Goal: Task Accomplishment & Management: Use online tool/utility

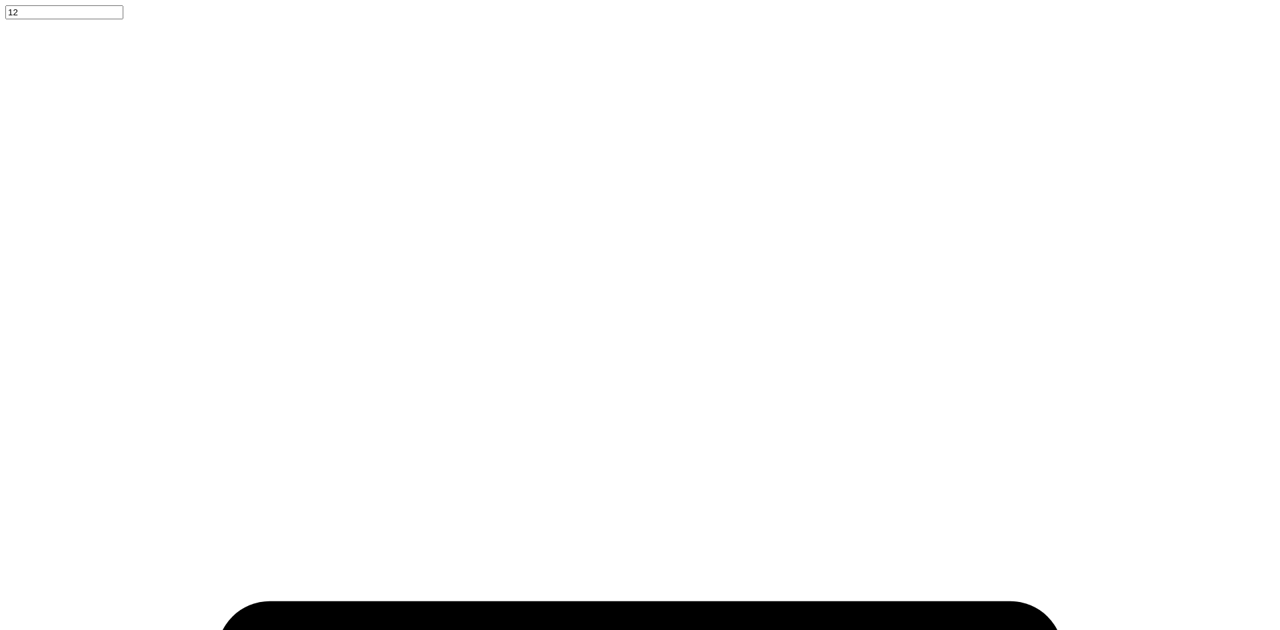
type input "theta tau"
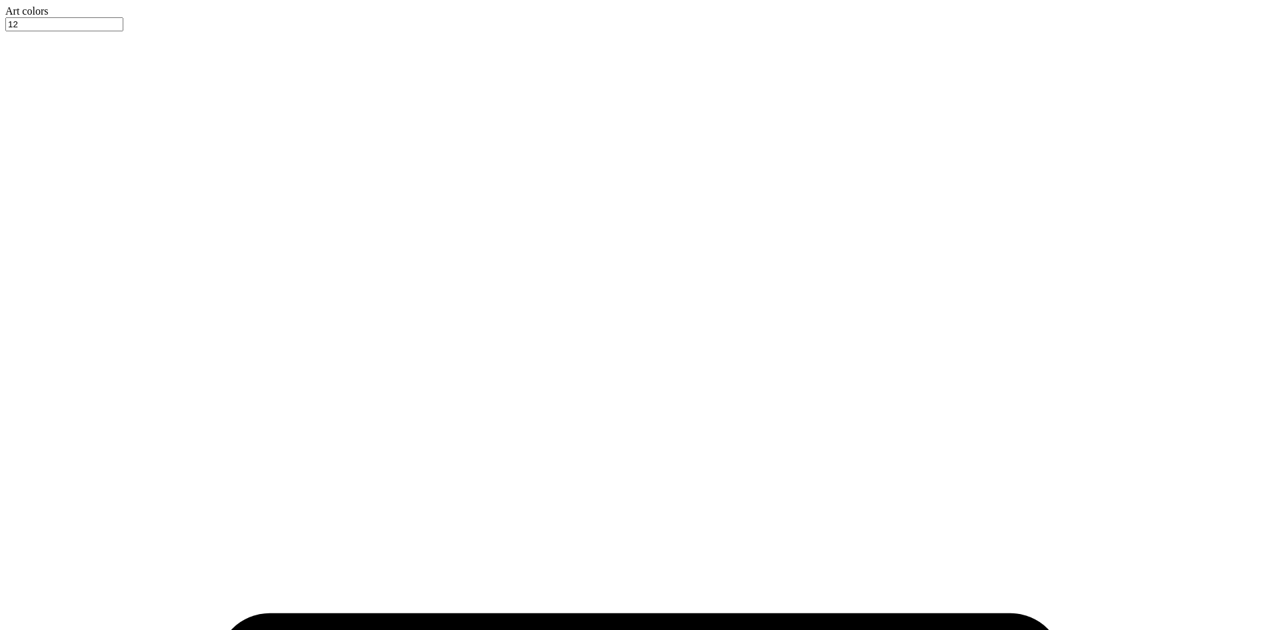
type input "3.71"
type input "10.27"
type input "17.57"
type input "3.96"
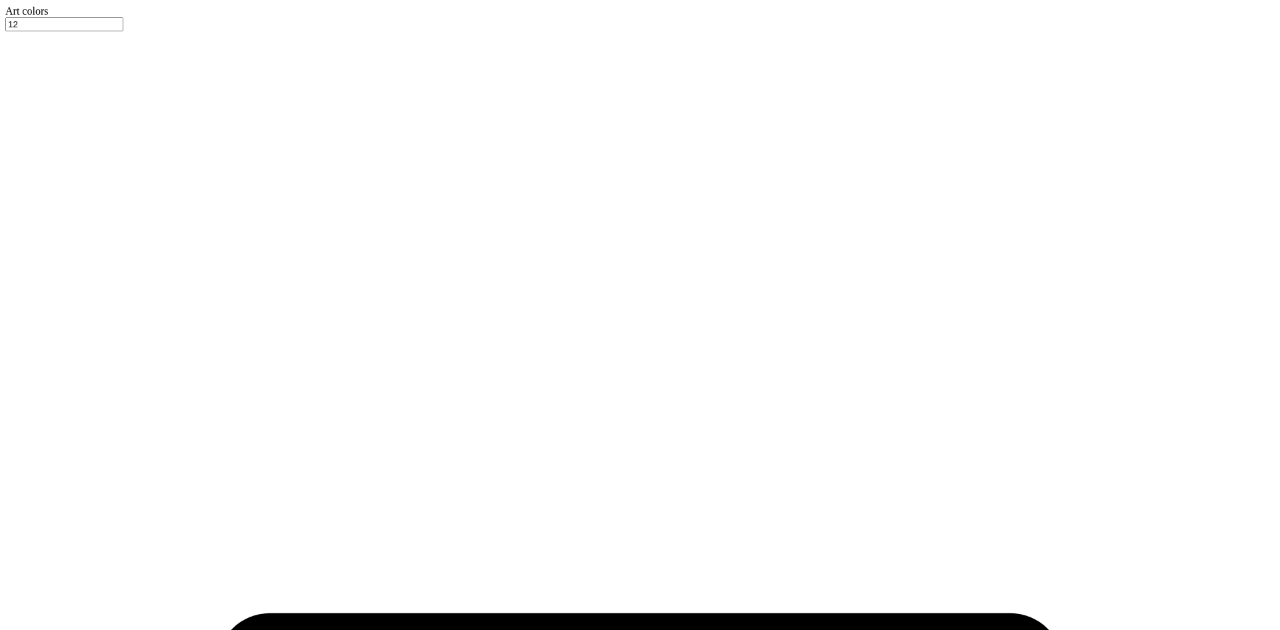
type input "4.16"
type input "2.48"
type input "4.19"
type input "9.91"
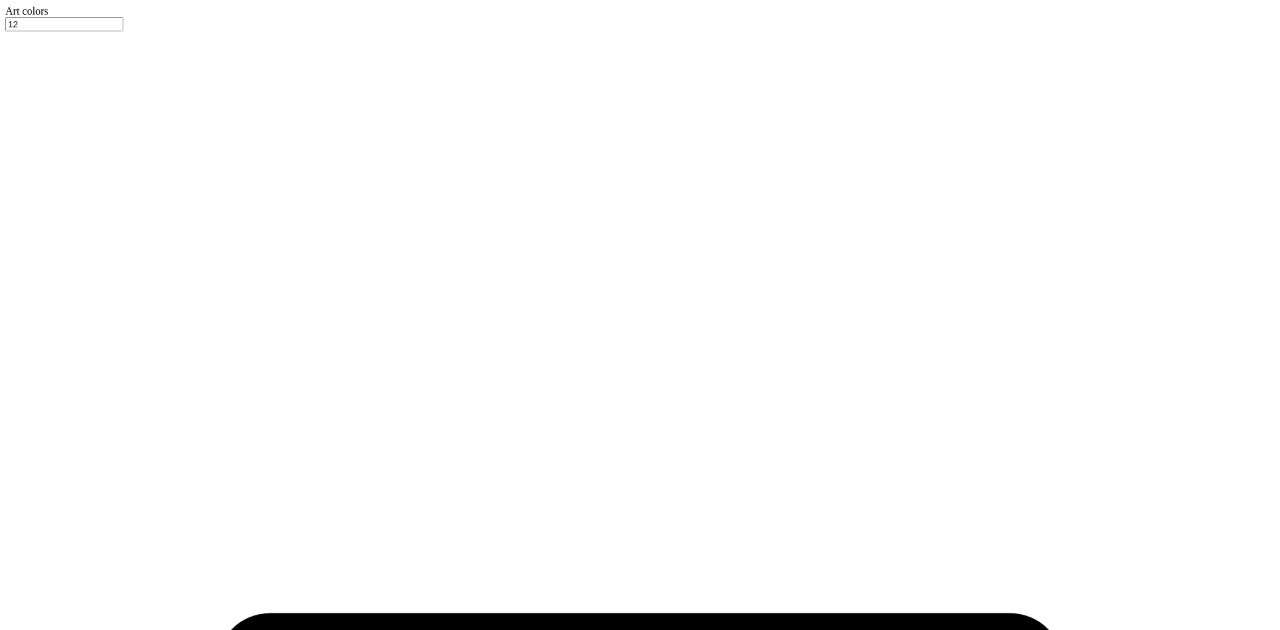
type input "16.95"
type input "4.54"
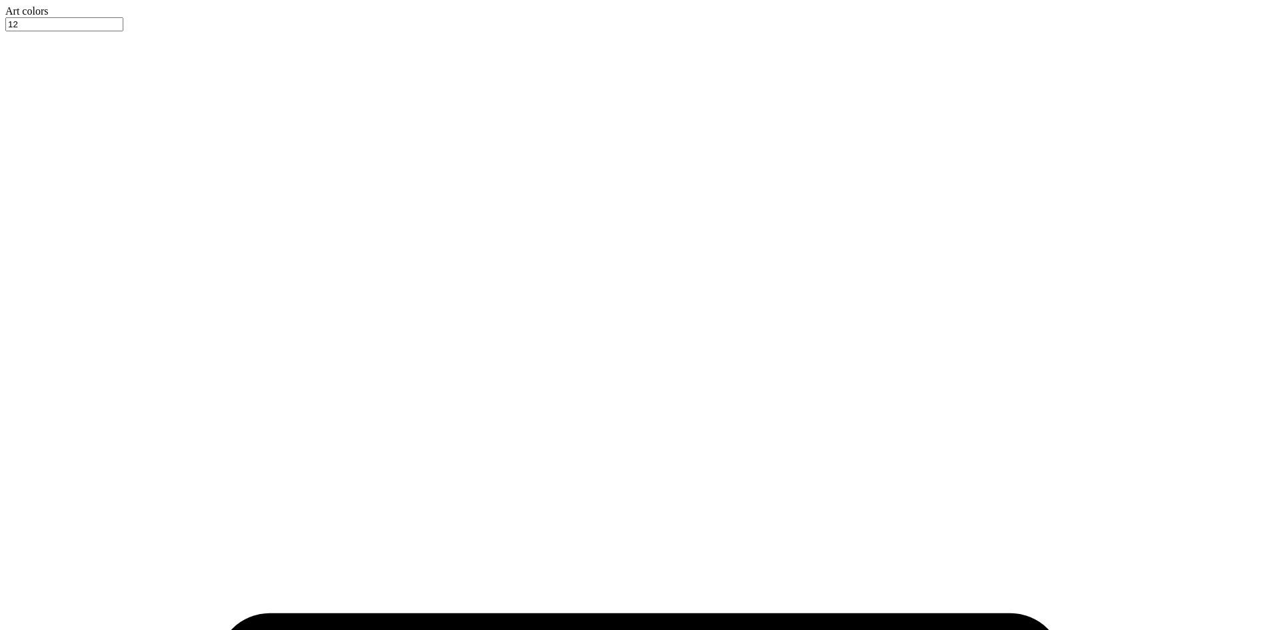
scroll to position [0, 7]
type input "(OU) Theta Tau - Merch"
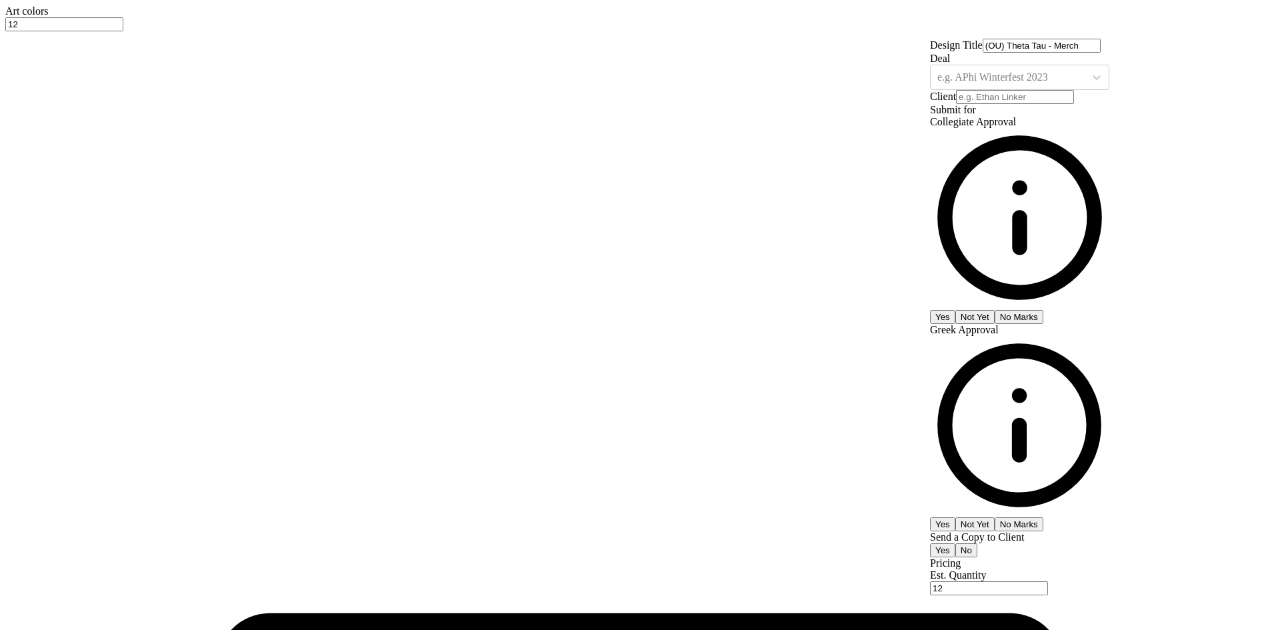
scroll to position [0, 0]
click at [1080, 90] on div "e.g. APhi Winterfest 2023" at bounding box center [1019, 77] width 179 height 25
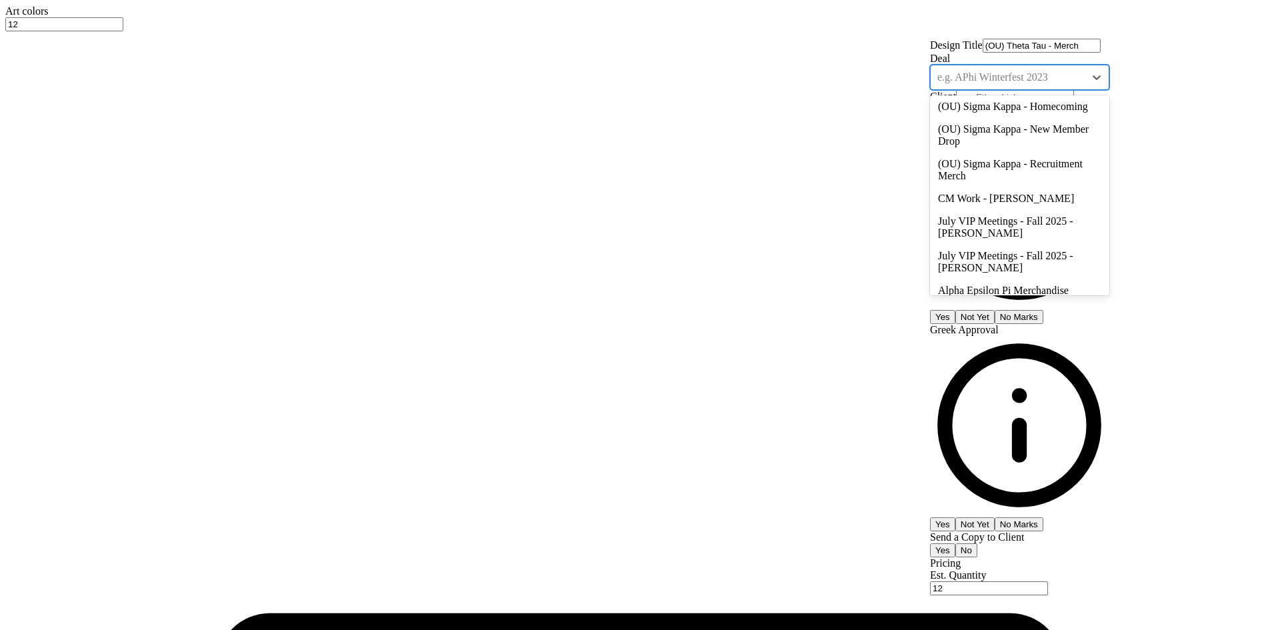
scroll to position [217, 0]
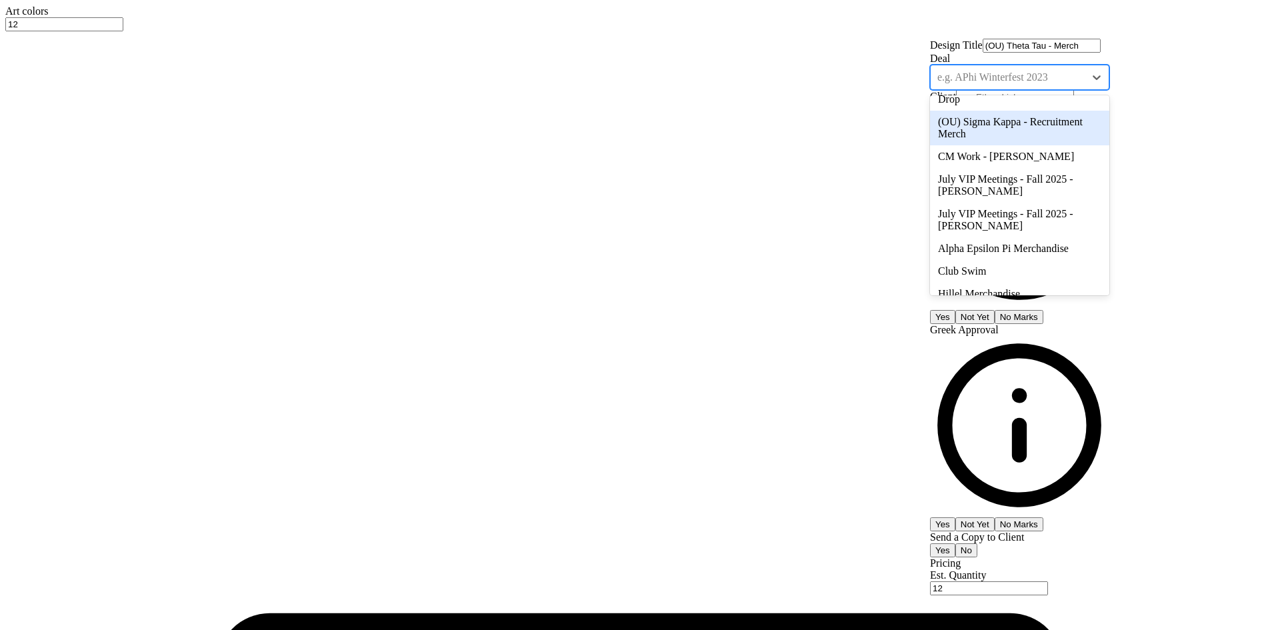
click at [1073, 85] on div at bounding box center [1007, 77] width 141 height 15
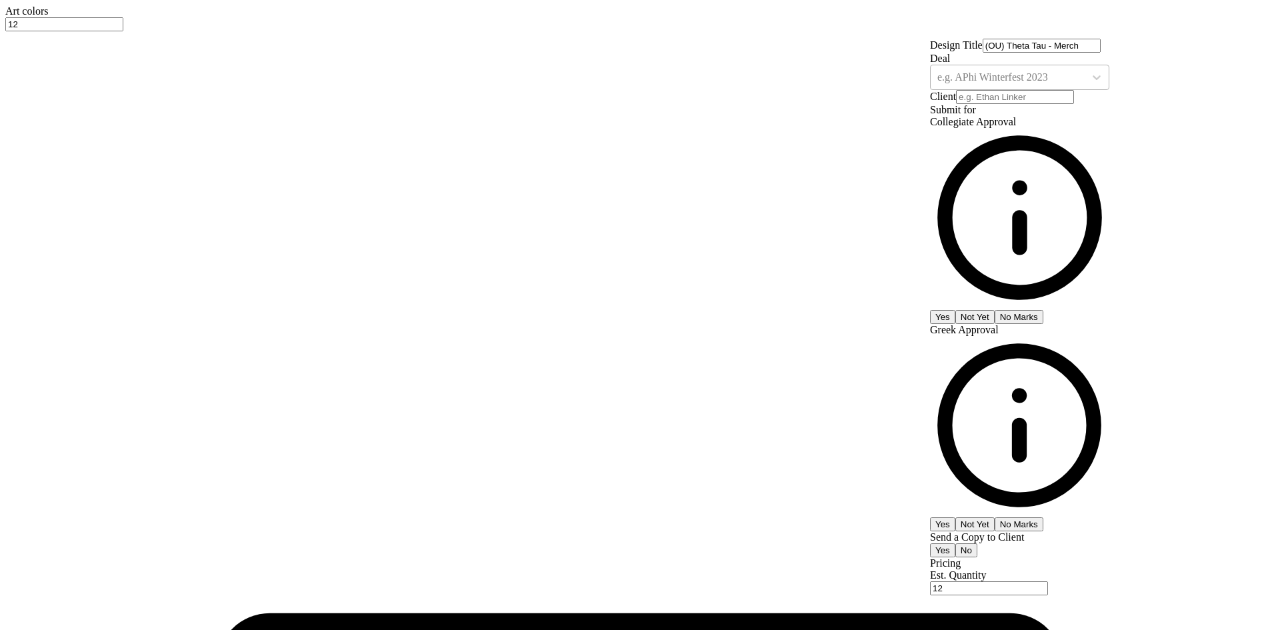
click at [1073, 85] on div at bounding box center [1007, 77] width 141 height 15
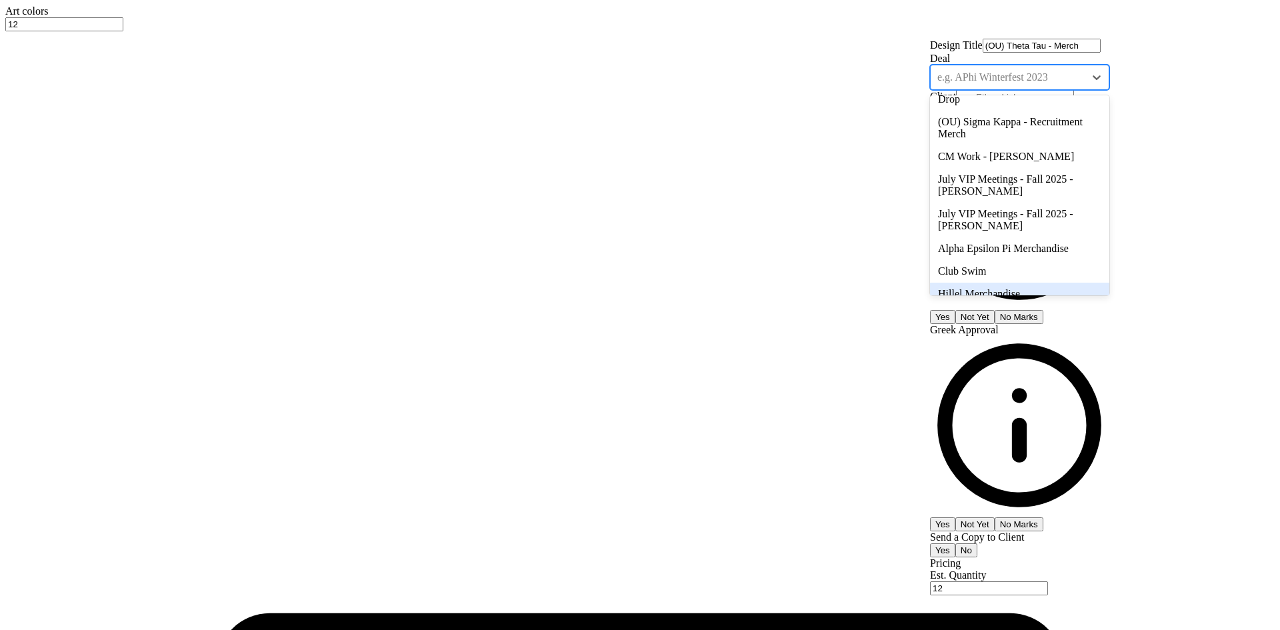
scroll to position [0, 0]
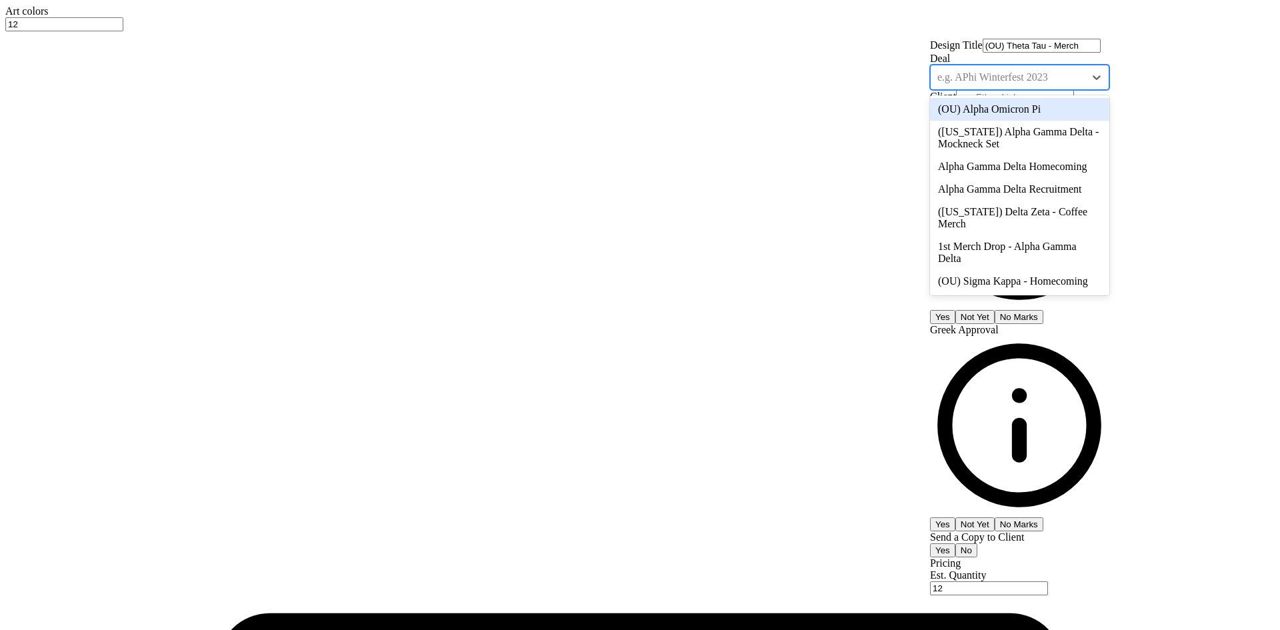
type input "o"
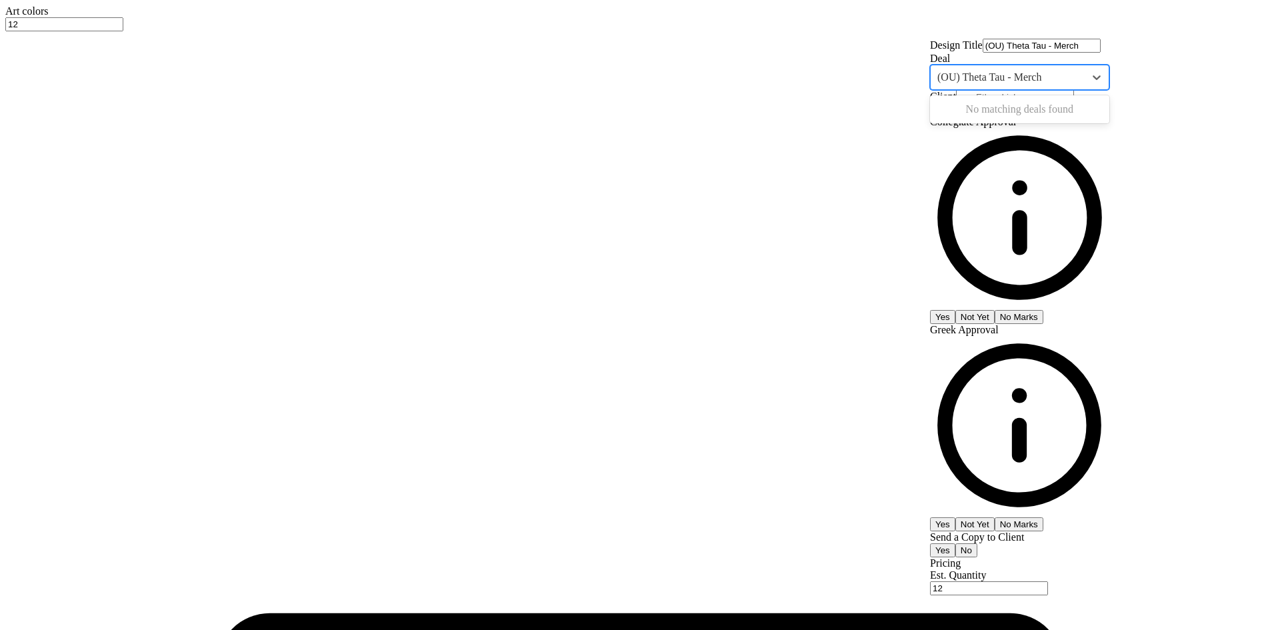
type input "(OU) Theta Tau - Merch"
click at [944, 175] on div "Design Title (OU) Theta Tau - Merch Deal Use Up and Down to choose options, pre…" at bounding box center [1019, 519] width 179 height 960
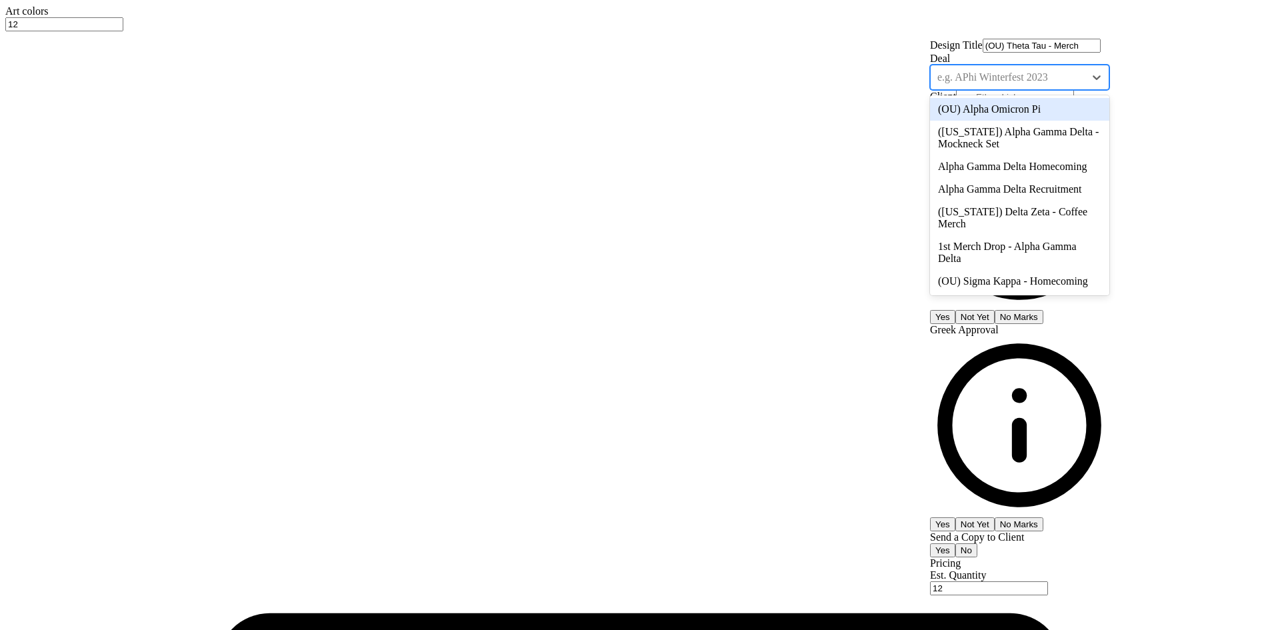
click at [1035, 90] on div "e.g. APhi Winterfest 2023" at bounding box center [1019, 77] width 179 height 25
click at [1083, 90] on div "Deal option (OU) Alpha Omicron Pi focused, 1 of 17. 17 results available. Use U…" at bounding box center [1019, 71] width 179 height 37
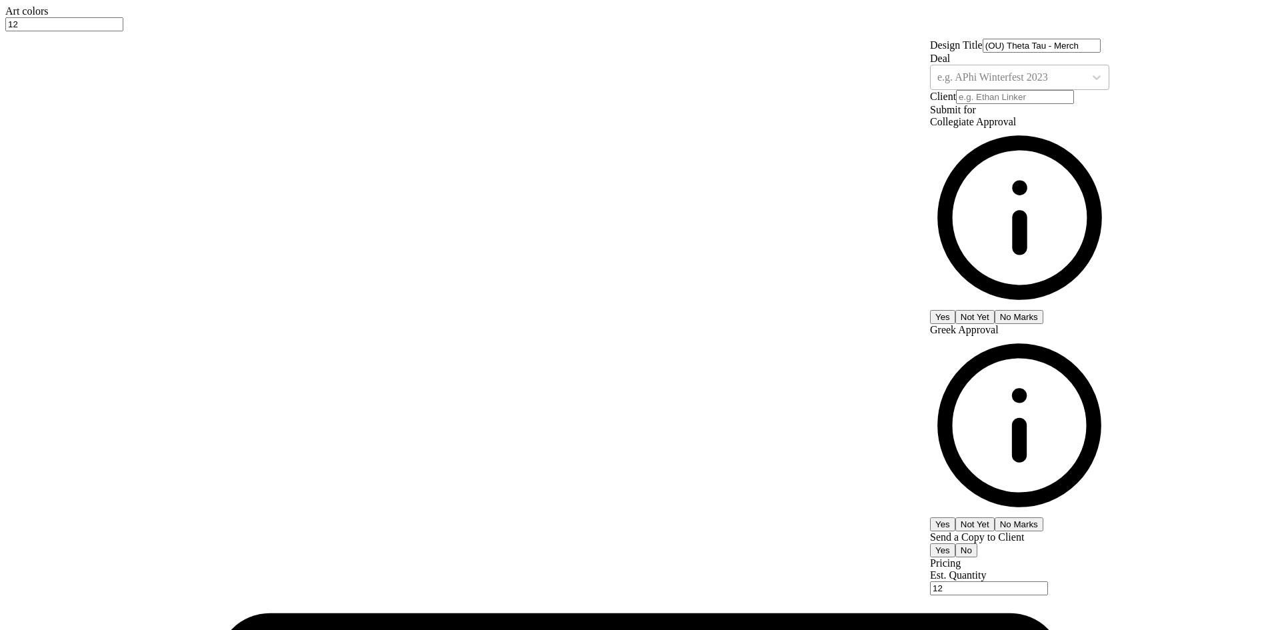
click at [1095, 90] on div "e.g. APhi Winterfest 2023" at bounding box center [1019, 77] width 179 height 25
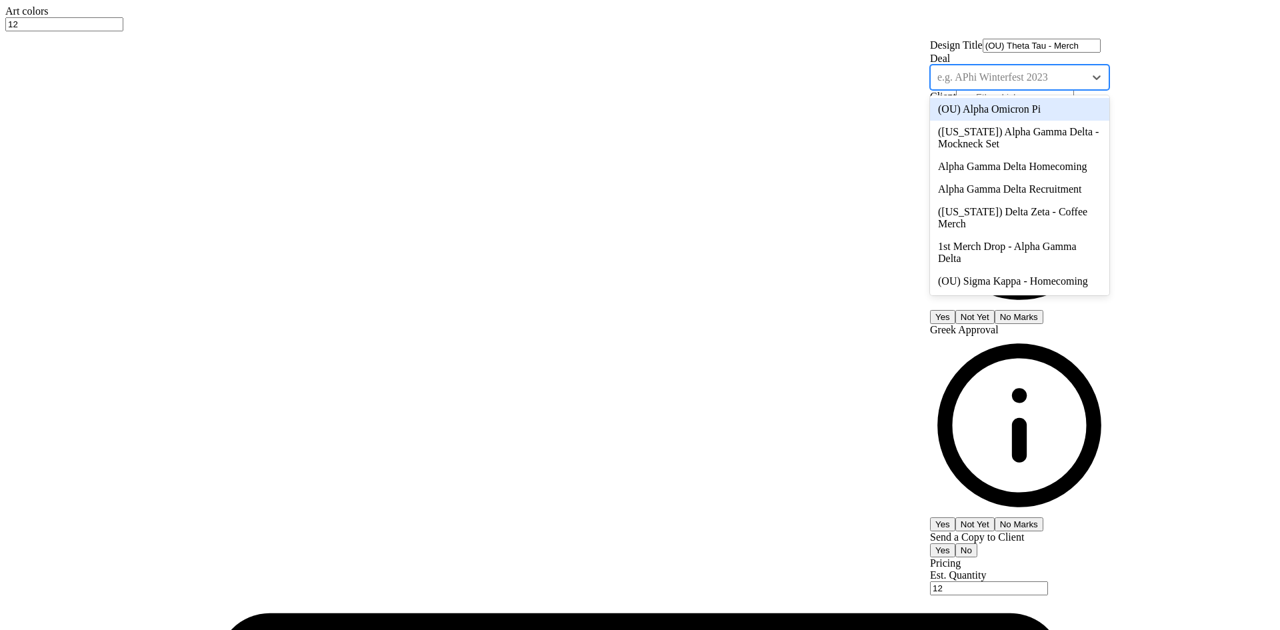
click at [1109, 90] on div "Deal option (OU) Alpha Omicron Pi focused, 1 of 17. 17 results available. Use U…" at bounding box center [1019, 71] width 179 height 37
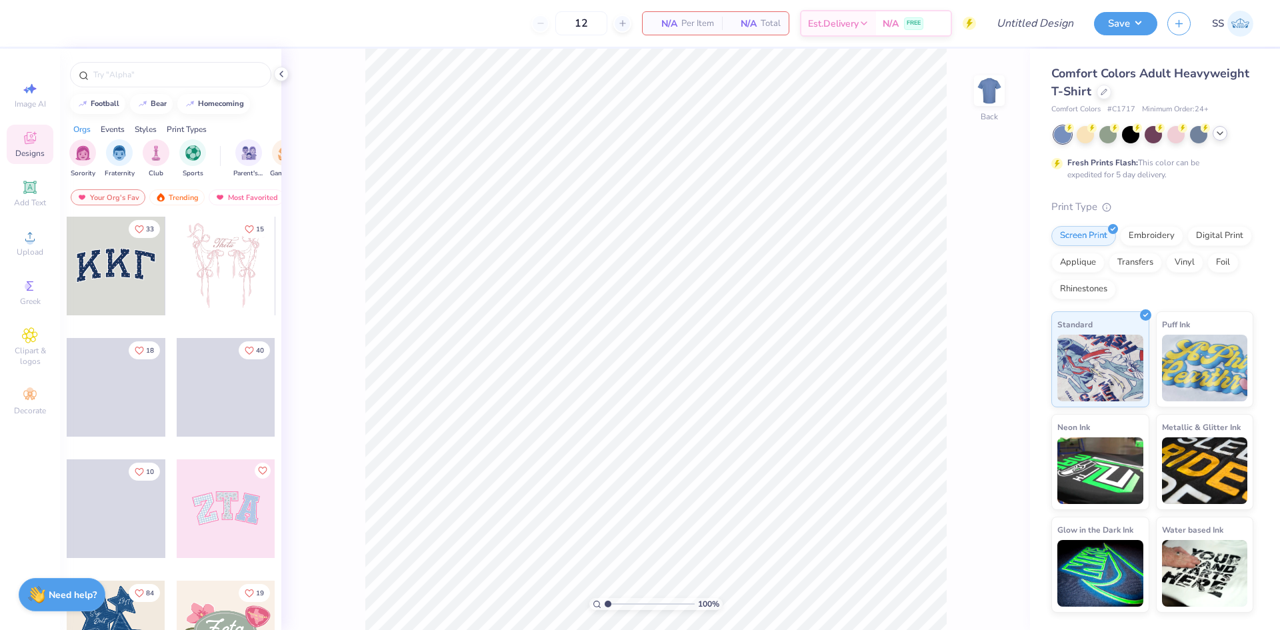
click at [1215, 139] on div at bounding box center [1153, 134] width 199 height 17
click at [1220, 135] on icon at bounding box center [1219, 133] width 11 height 11
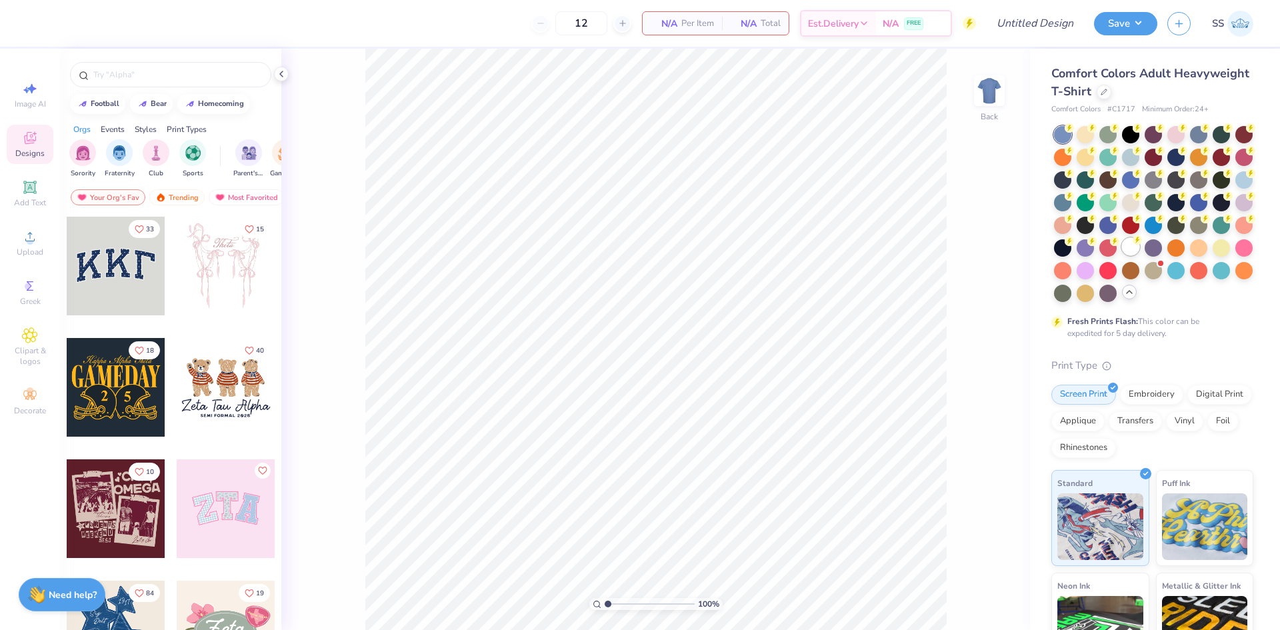
click at [1122, 255] on div at bounding box center [1130, 246] width 17 height 17
click at [145, 73] on input "text" at bounding box center [177, 74] width 171 height 13
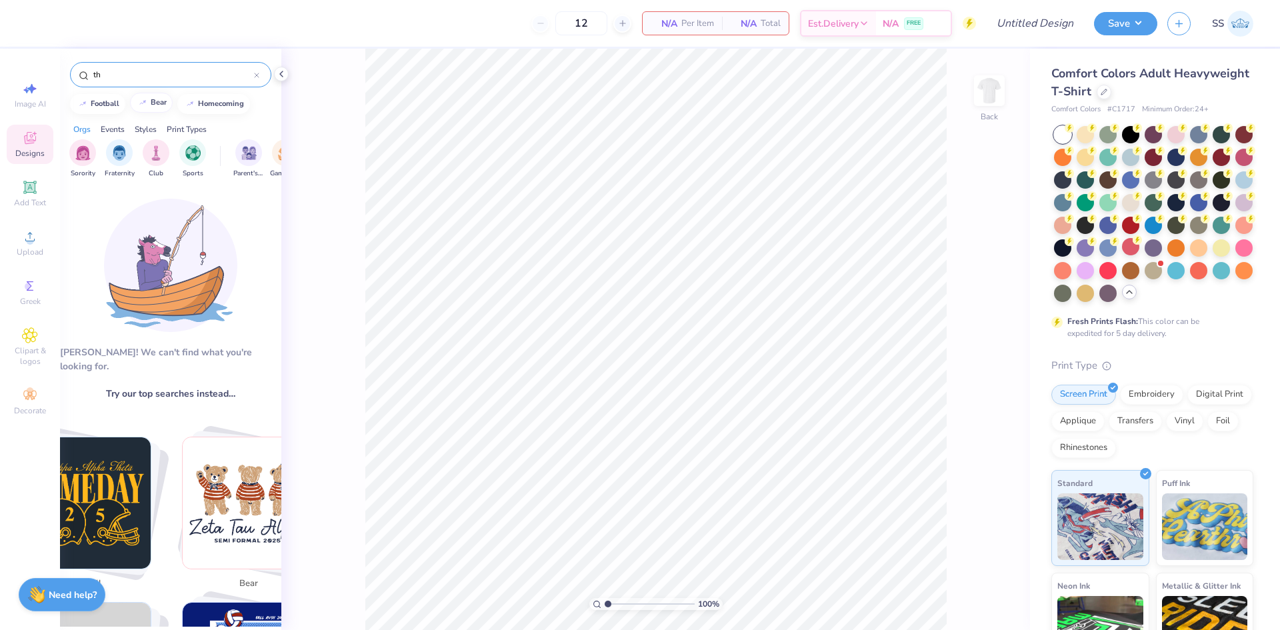
type input "t"
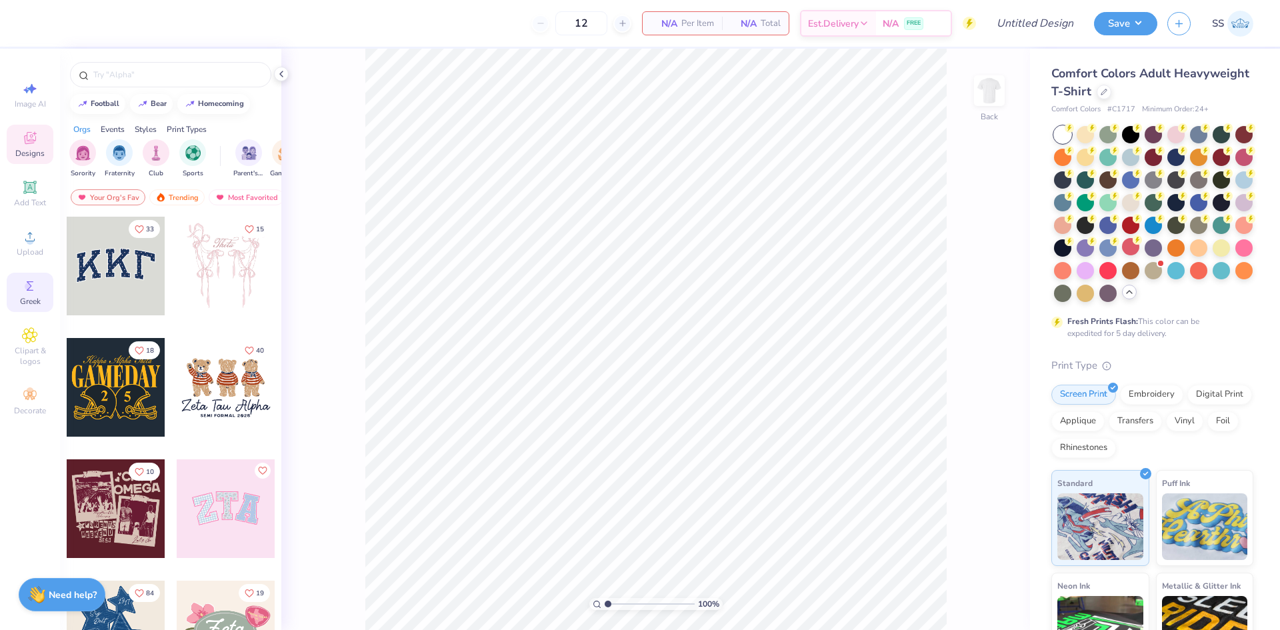
click at [37, 297] on span "Greek" at bounding box center [30, 301] width 21 height 11
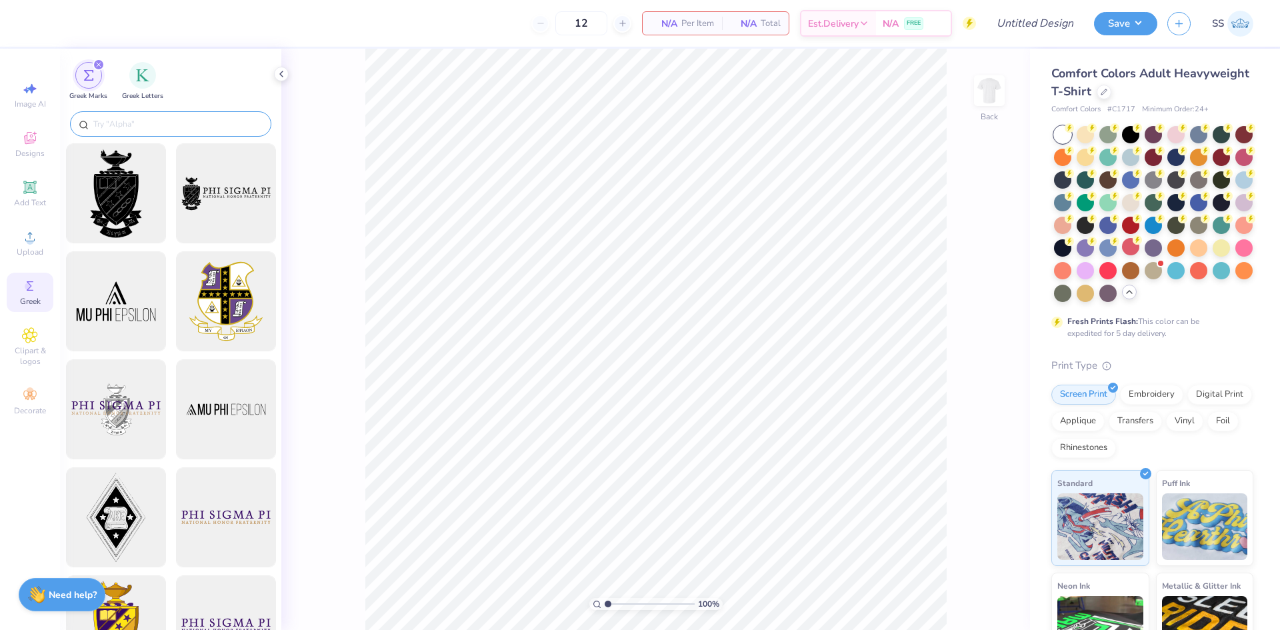
click at [130, 129] on input "text" at bounding box center [177, 123] width 171 height 13
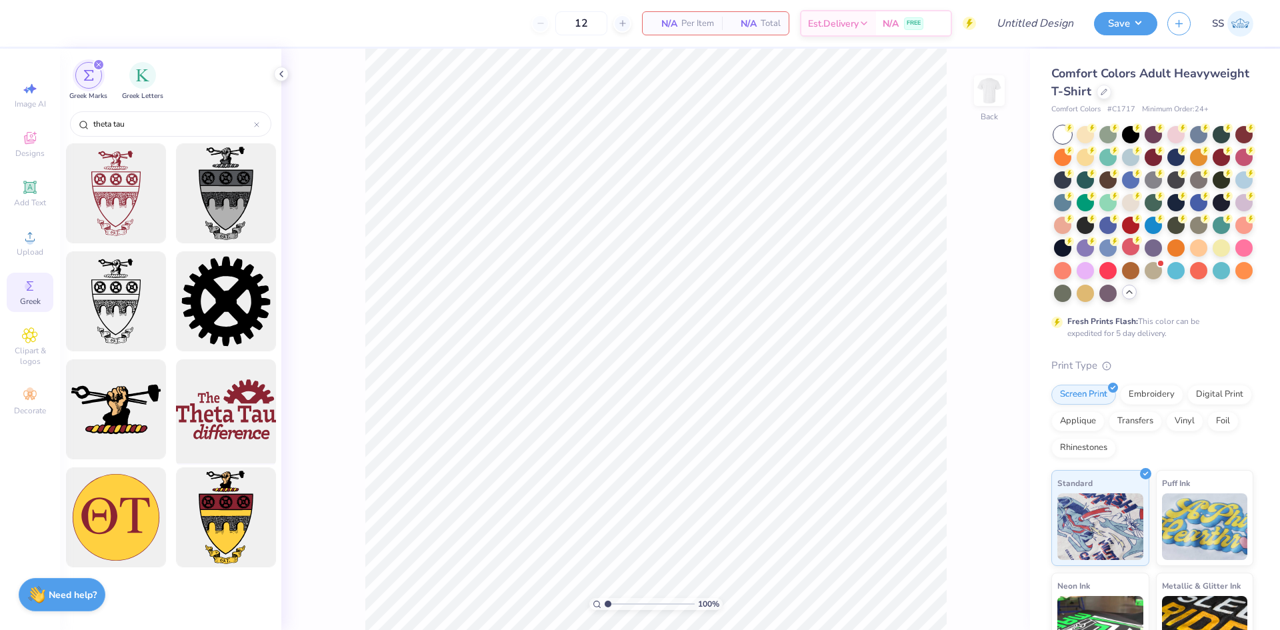
type input "theta tau"
click at [234, 401] on div at bounding box center [226, 410] width 110 height 110
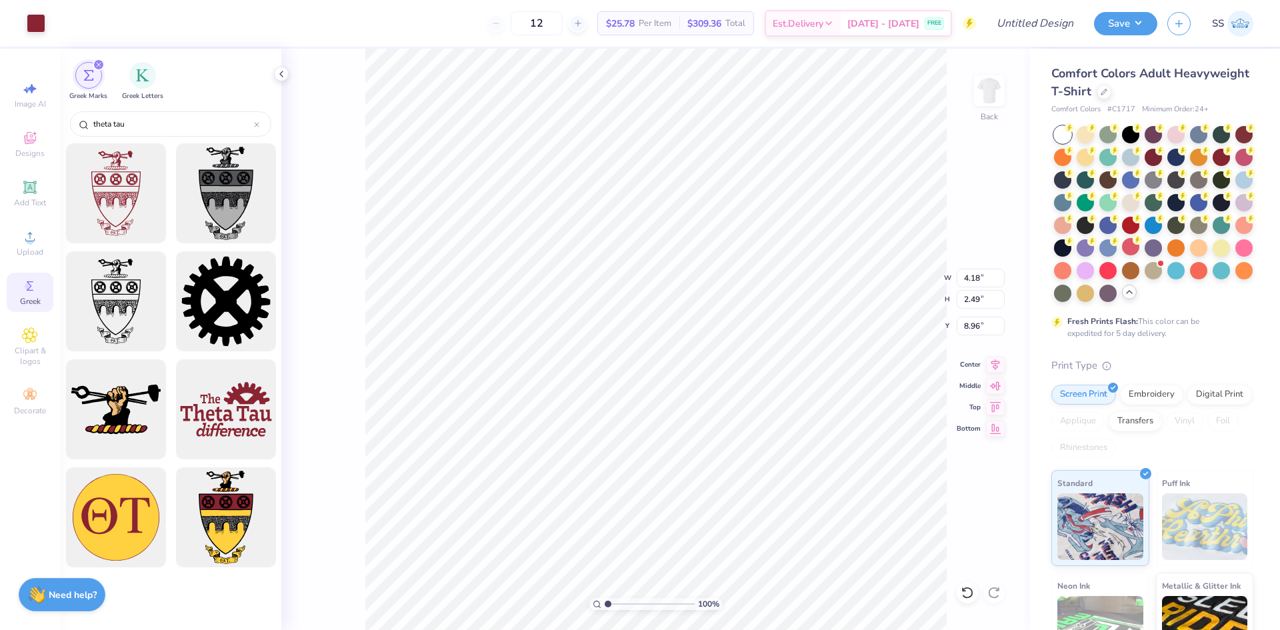
type input "4.18"
type input "2.49"
type input "3.69"
click at [985, 94] on img at bounding box center [989, 90] width 53 height 53
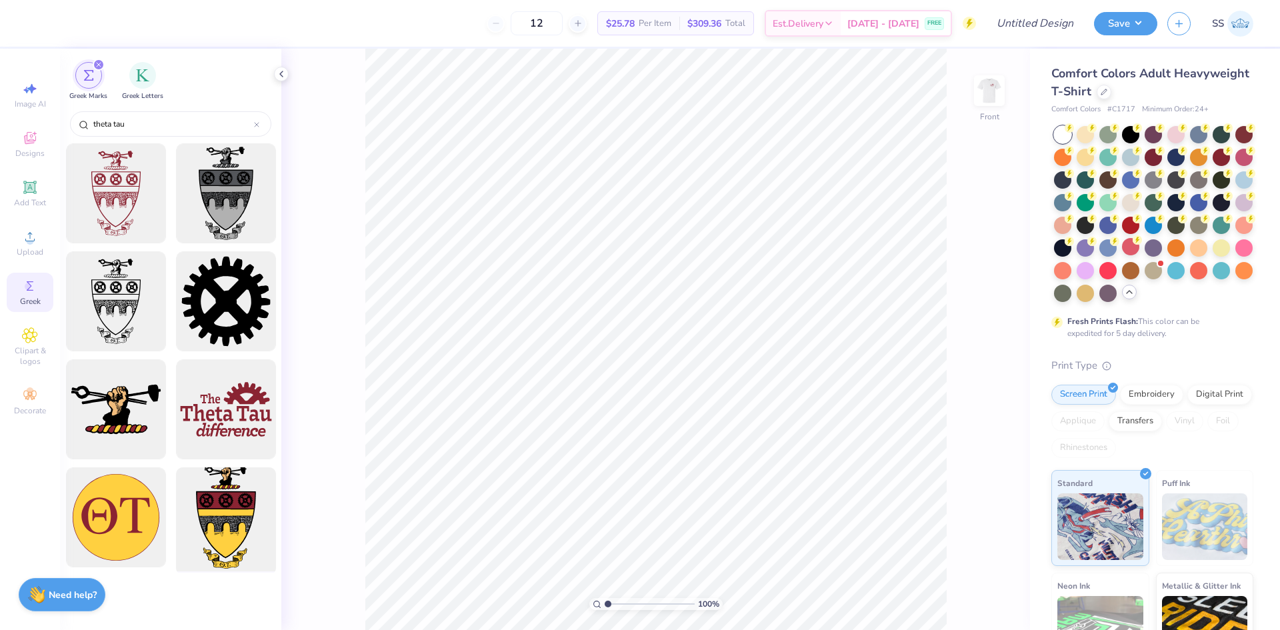
click at [211, 532] on div at bounding box center [226, 518] width 110 height 110
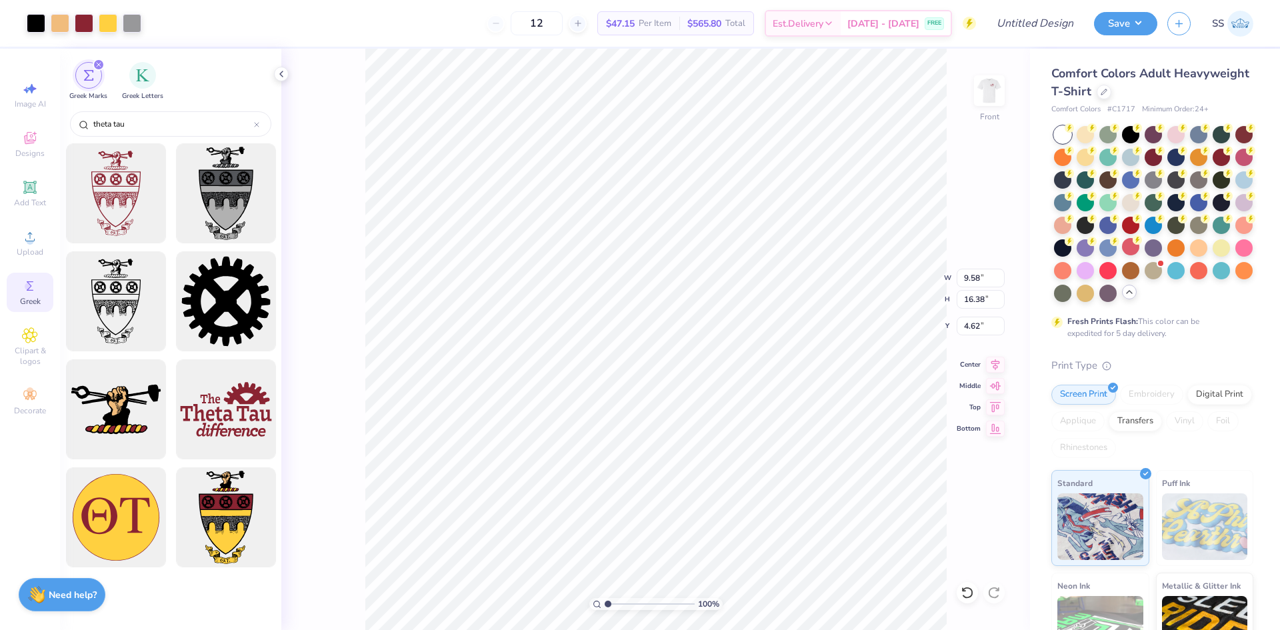
type input "9.58"
type input "16.38"
type input "4.05"
type input "10.15"
type input "17.36"
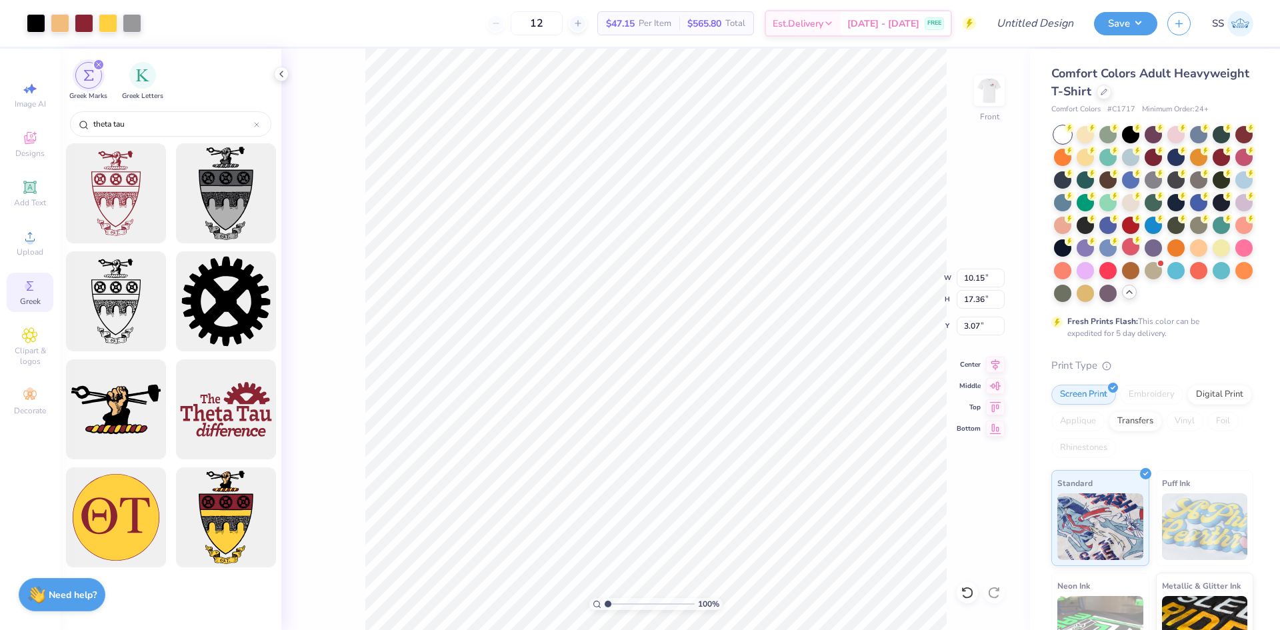
type input "4.31"
click at [985, 88] on img at bounding box center [989, 90] width 53 height 53
click at [985, 88] on img at bounding box center [989, 90] width 27 height 27
click at [983, 91] on img at bounding box center [989, 90] width 53 height 53
click at [983, 91] on img at bounding box center [989, 90] width 27 height 27
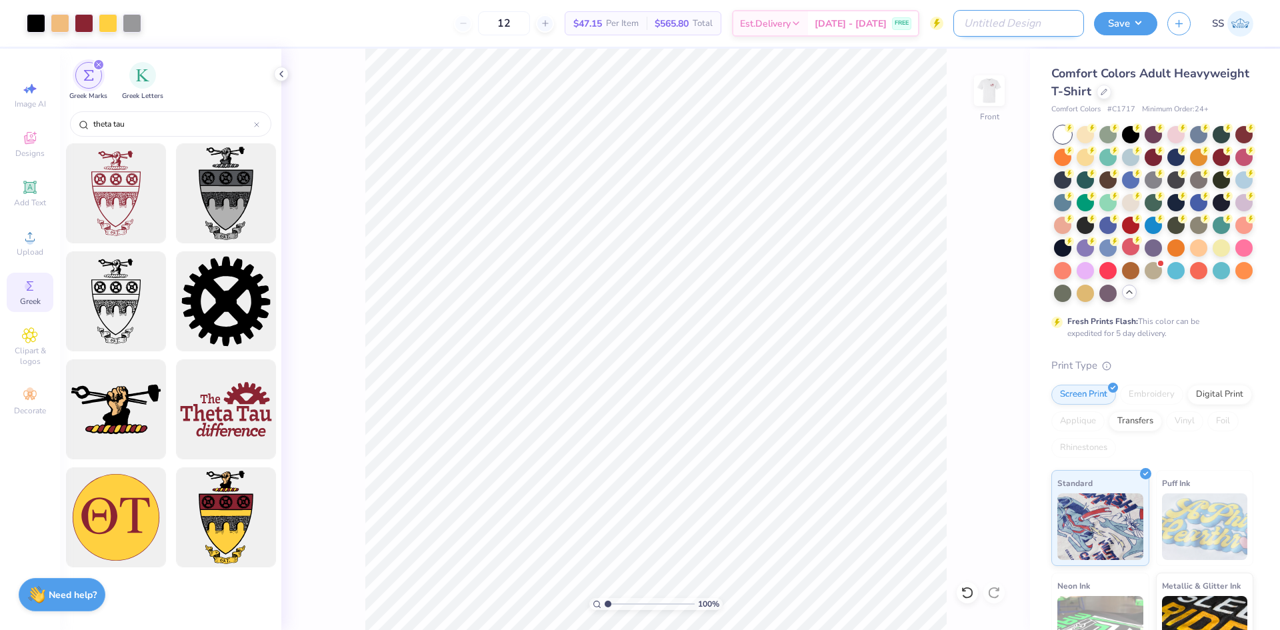
click at [1046, 20] on input "Design Title" at bounding box center [1018, 23] width 131 height 27
type input "(OU) Theta Tau - Merch"
click at [1100, 22] on button "Save" at bounding box center [1125, 21] width 63 height 23
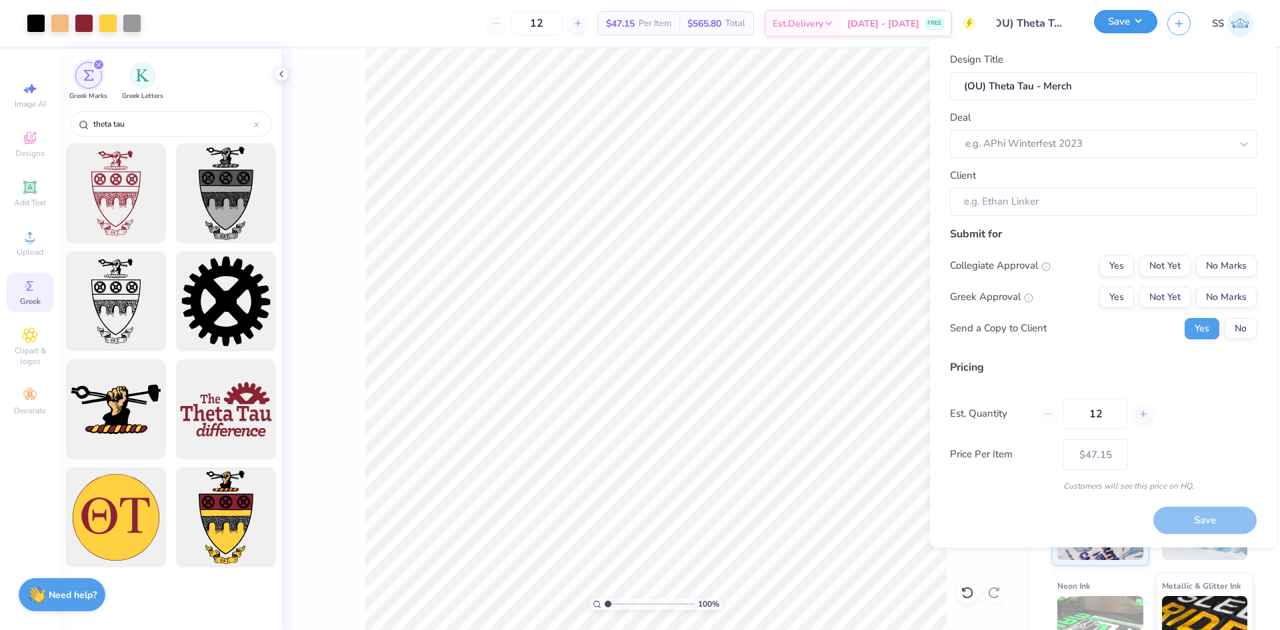
scroll to position [0, 0]
click at [1093, 139] on div at bounding box center [1097, 144] width 265 height 18
click at [1068, 133] on div "e.g. APhi Winterfest 2023" at bounding box center [1103, 144] width 307 height 28
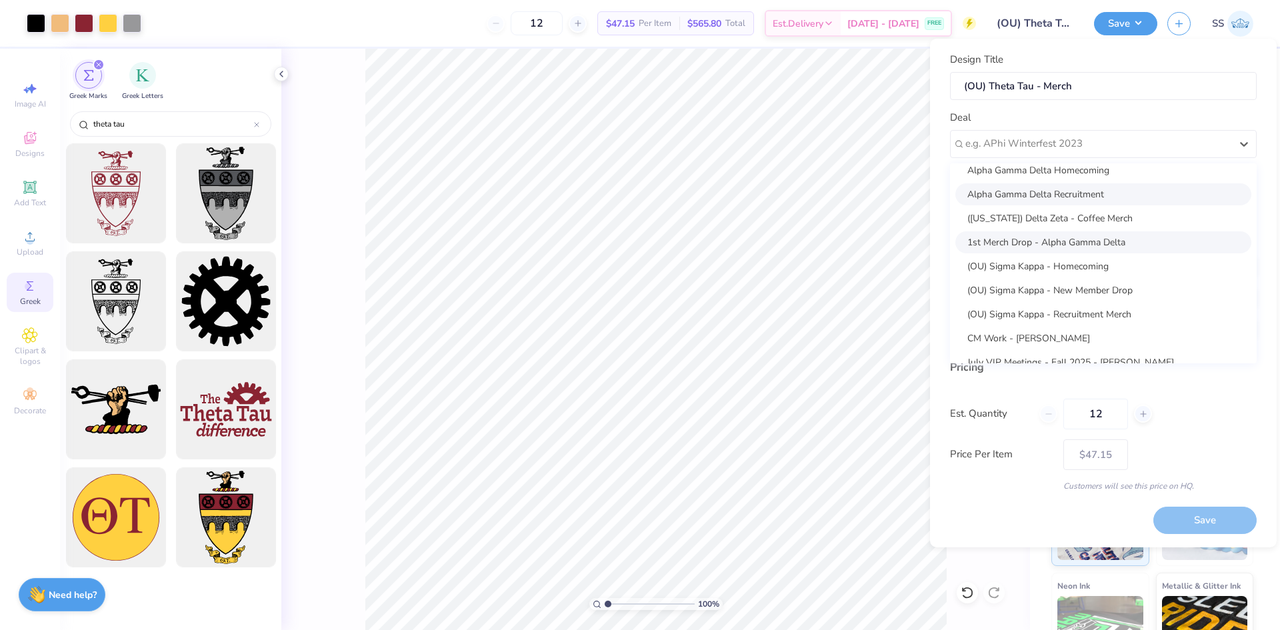
scroll to position [217, 0]
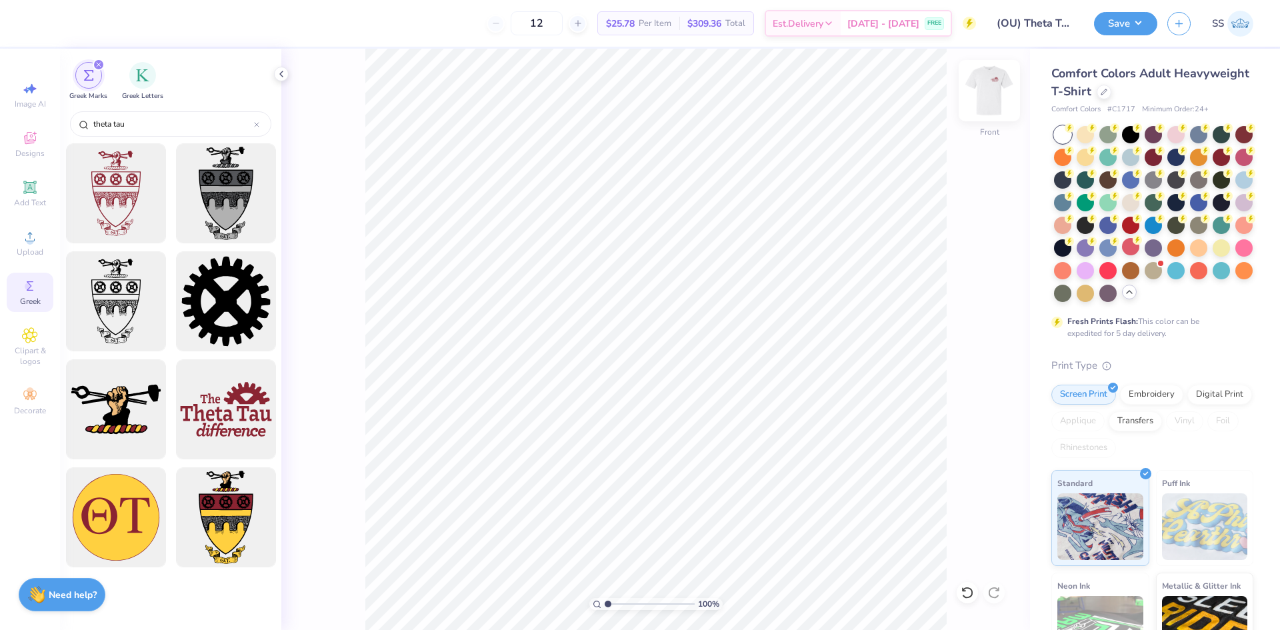
click at [994, 95] on img at bounding box center [989, 90] width 53 height 53
click at [1125, 138] on div at bounding box center [1130, 133] width 17 height 17
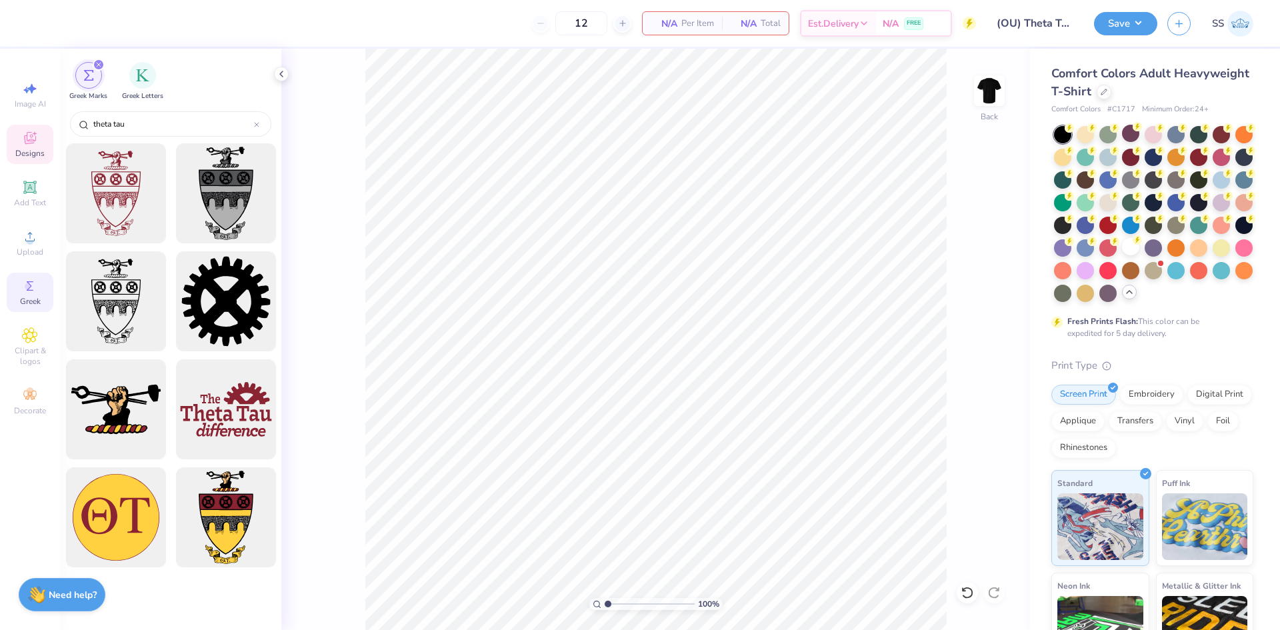
click at [33, 153] on span "Designs" at bounding box center [29, 153] width 29 height 11
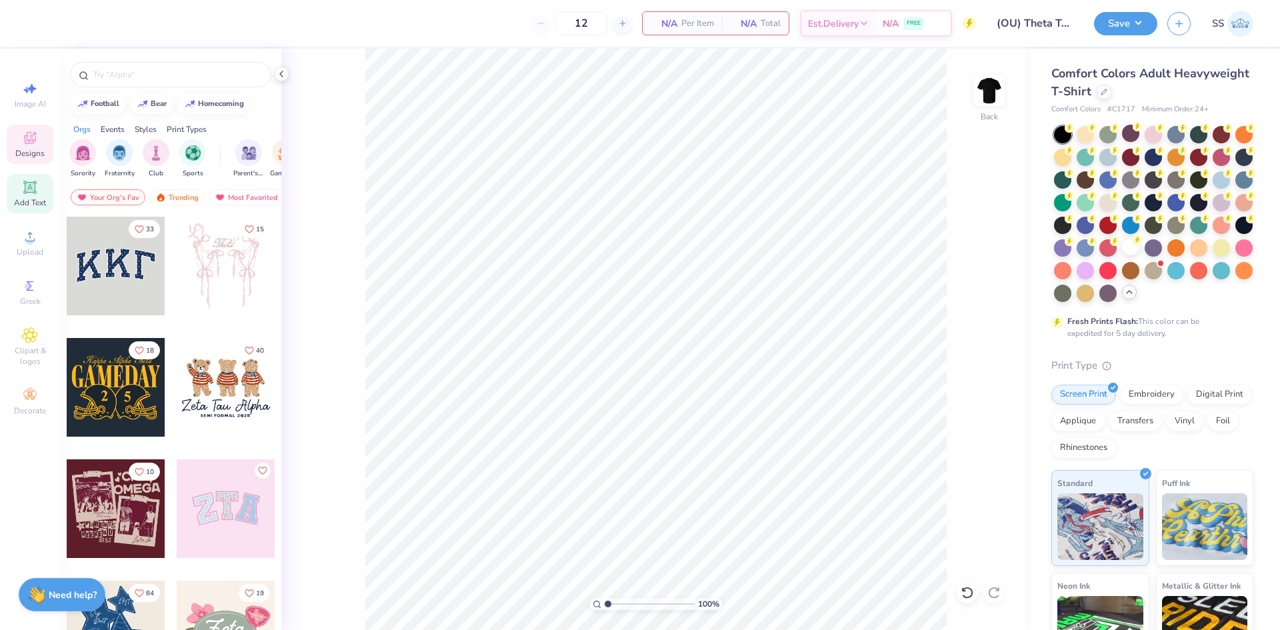
click at [35, 197] on div "Add Text" at bounding box center [30, 193] width 47 height 39
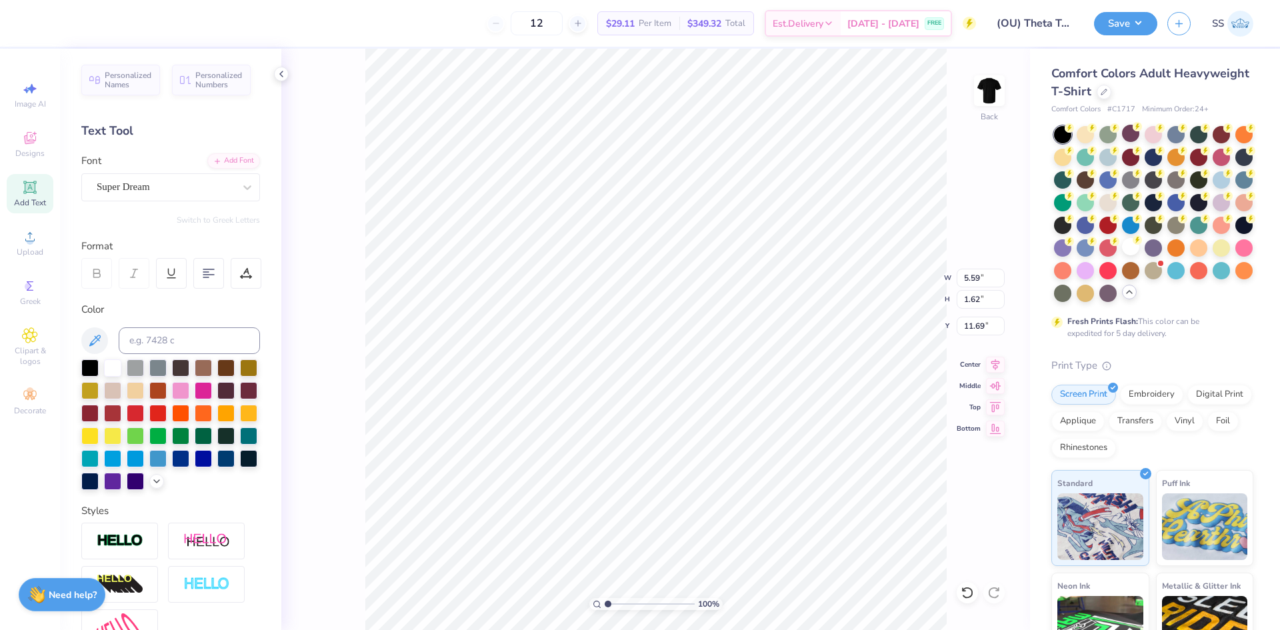
scroll to position [11, 3]
type textarea "Theta Tau"
click at [237, 195] on div at bounding box center [247, 187] width 24 height 24
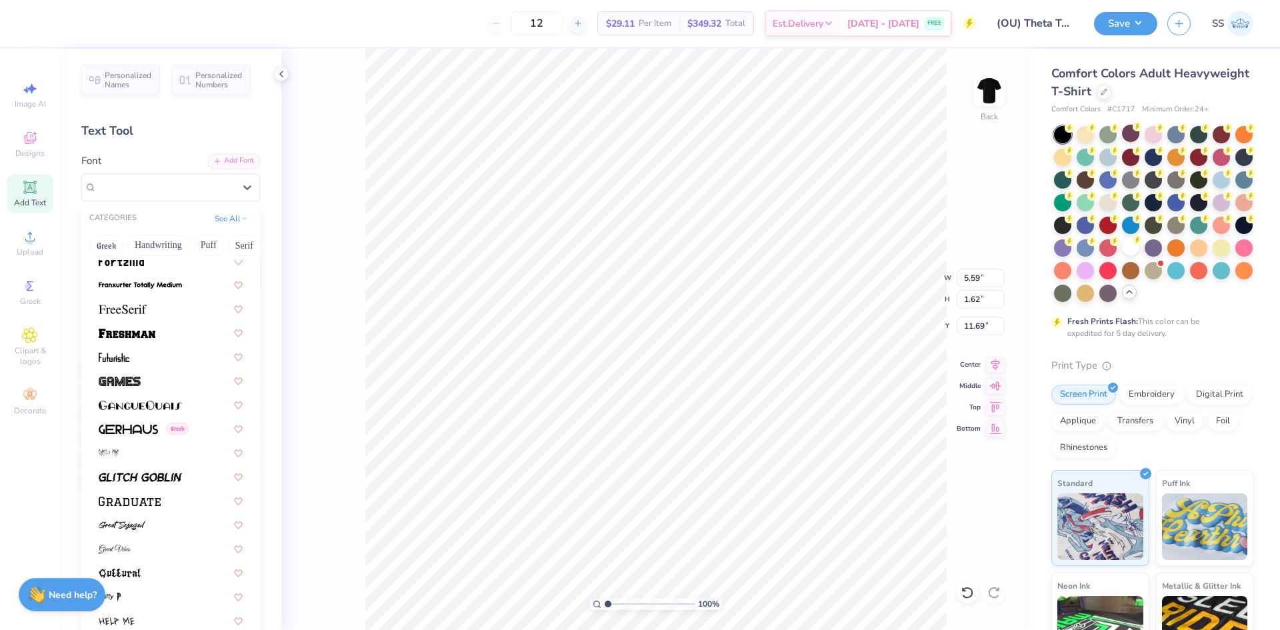
scroll to position [2976, 0]
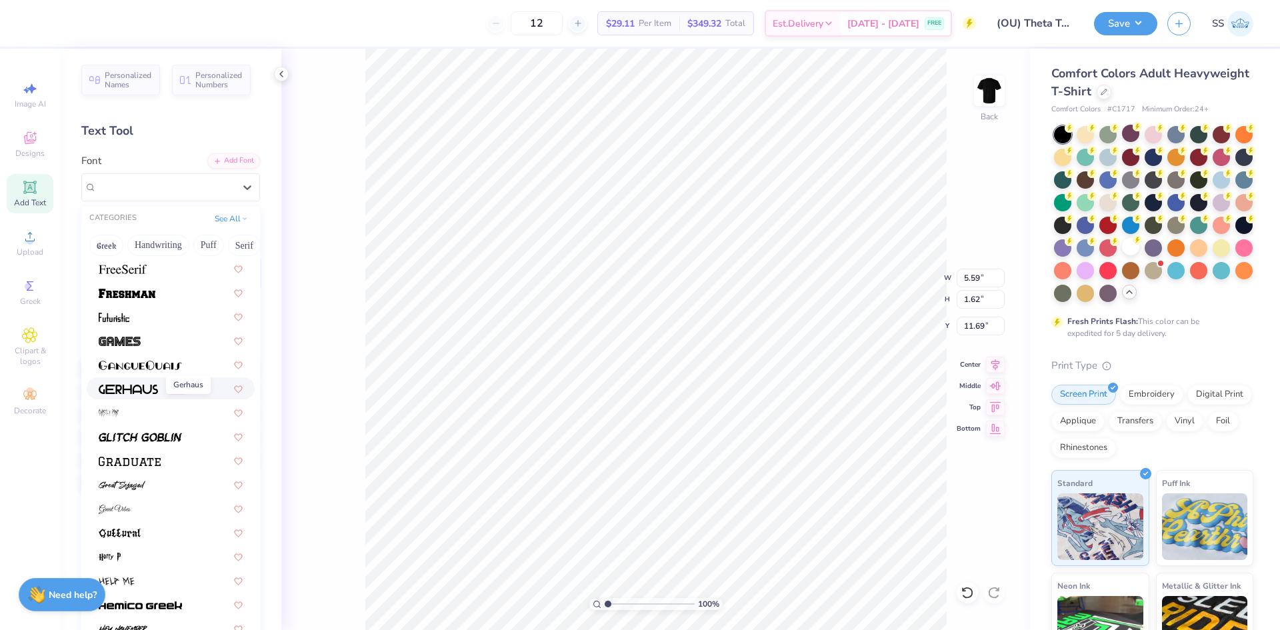
click at [149, 393] on img at bounding box center [128, 389] width 59 height 9
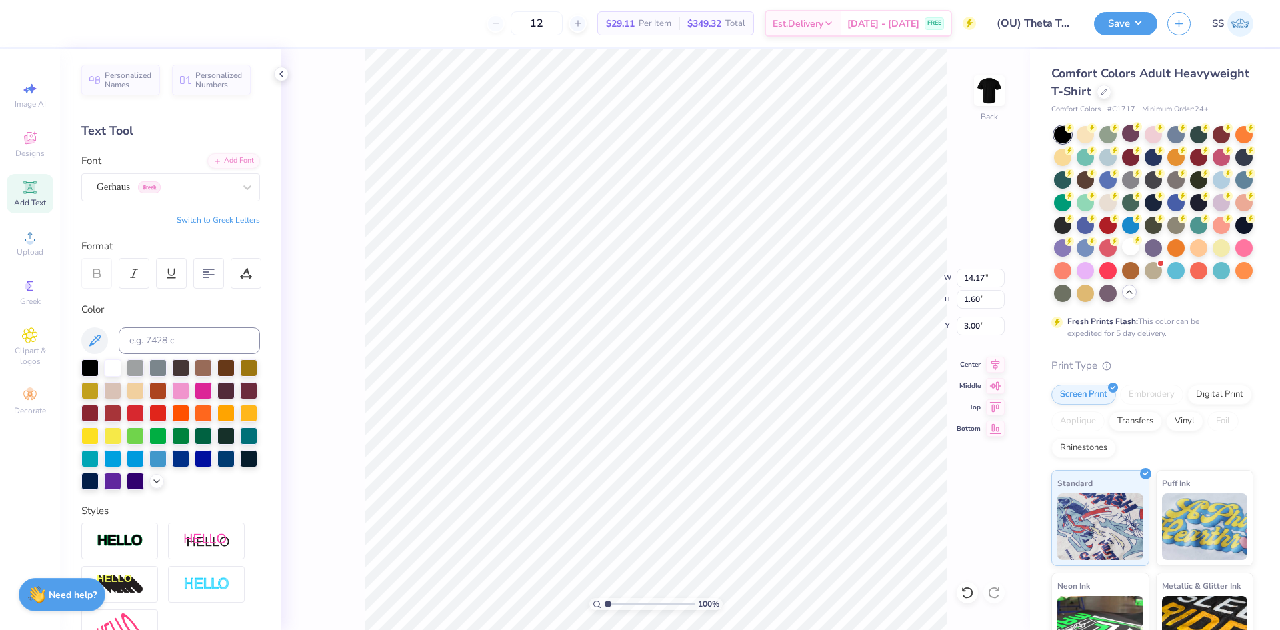
type input "3.00"
type input "10.82"
type input "1.22"
type input "3.80"
click at [996, 357] on icon at bounding box center [995, 363] width 19 height 16
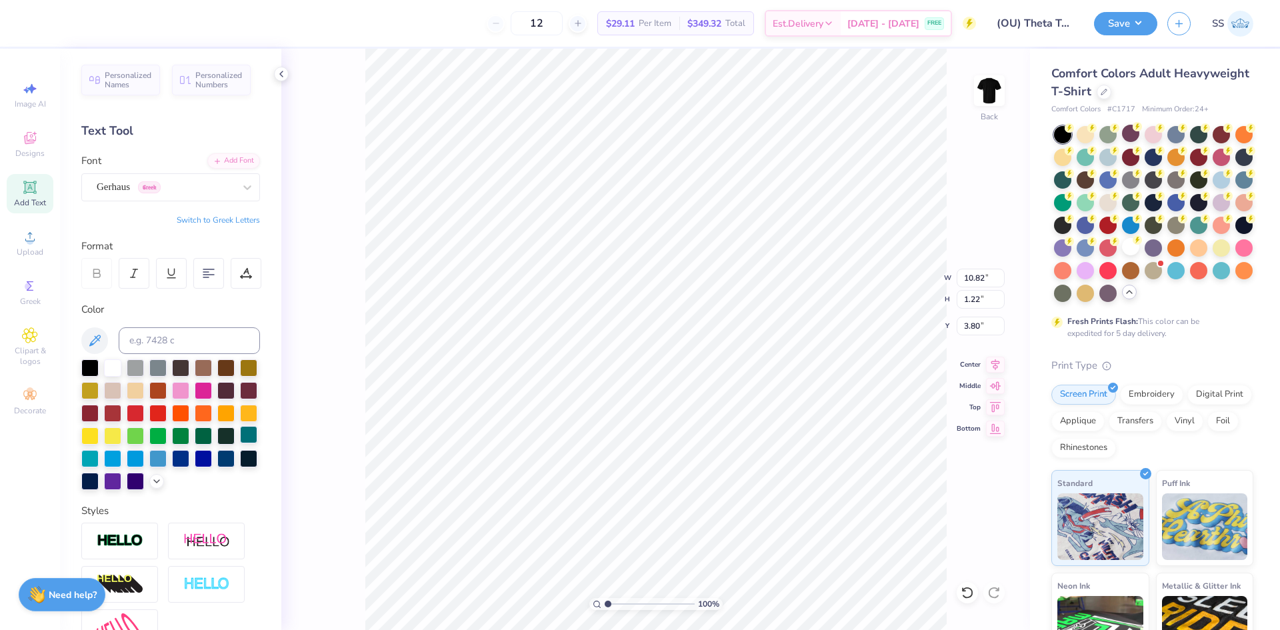
scroll to position [168, 0]
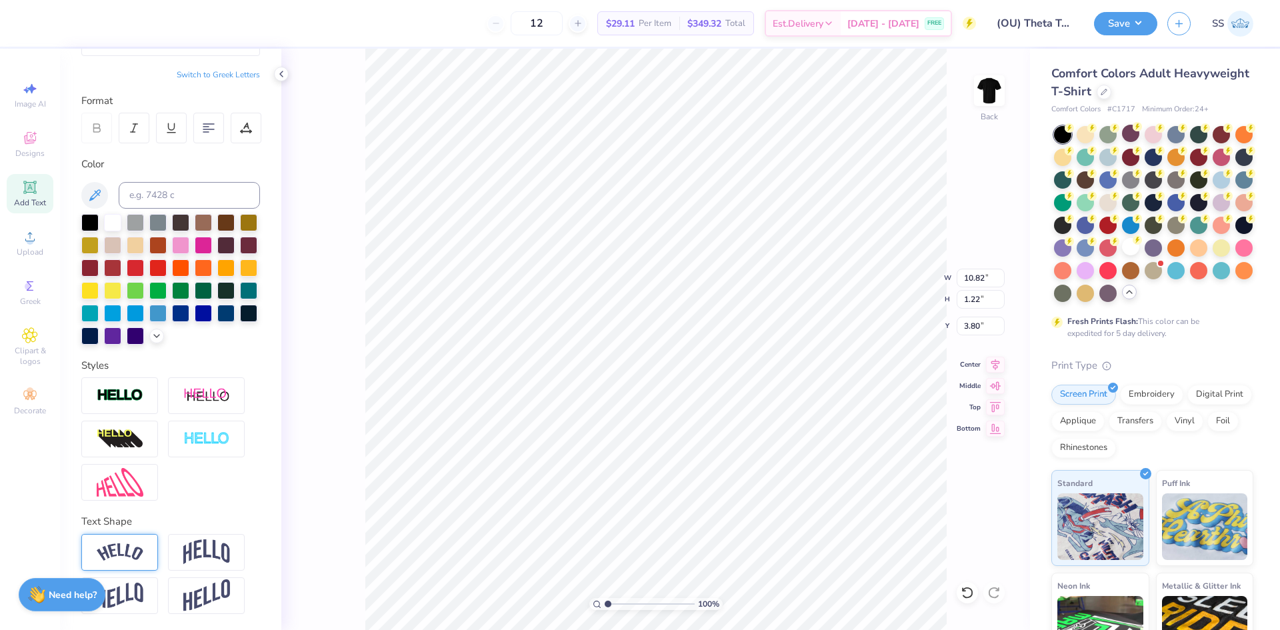
click at [146, 542] on div at bounding box center [119, 552] width 77 height 37
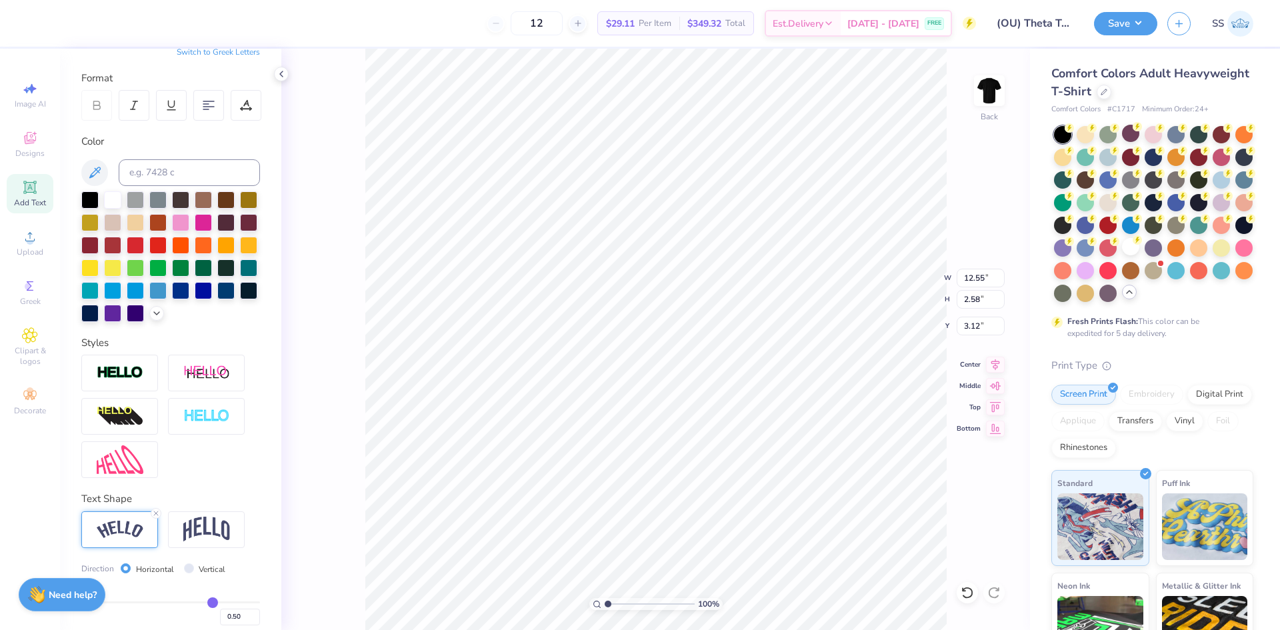
type input "12.55"
type input "2.58"
type input "3.12"
type input "11.64"
type input "2.40"
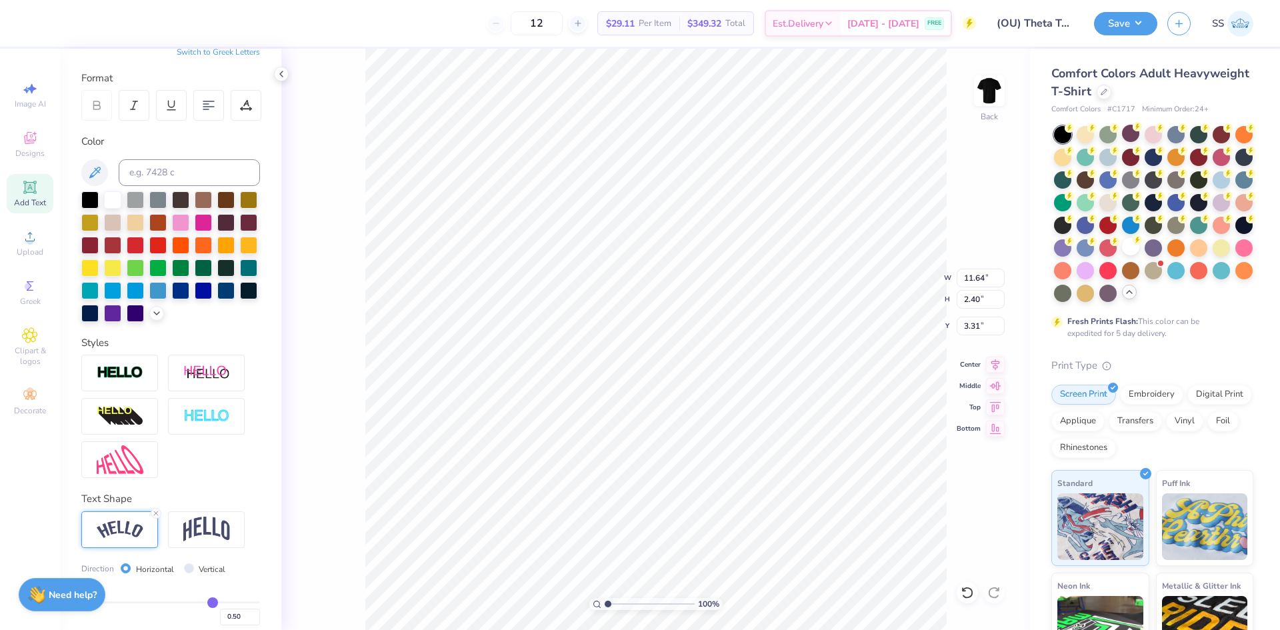
type input "3.31"
click at [993, 364] on icon at bounding box center [995, 362] width 9 height 11
type input "3.80"
click at [25, 343] on div "Clipart & logos" at bounding box center [30, 347] width 47 height 50
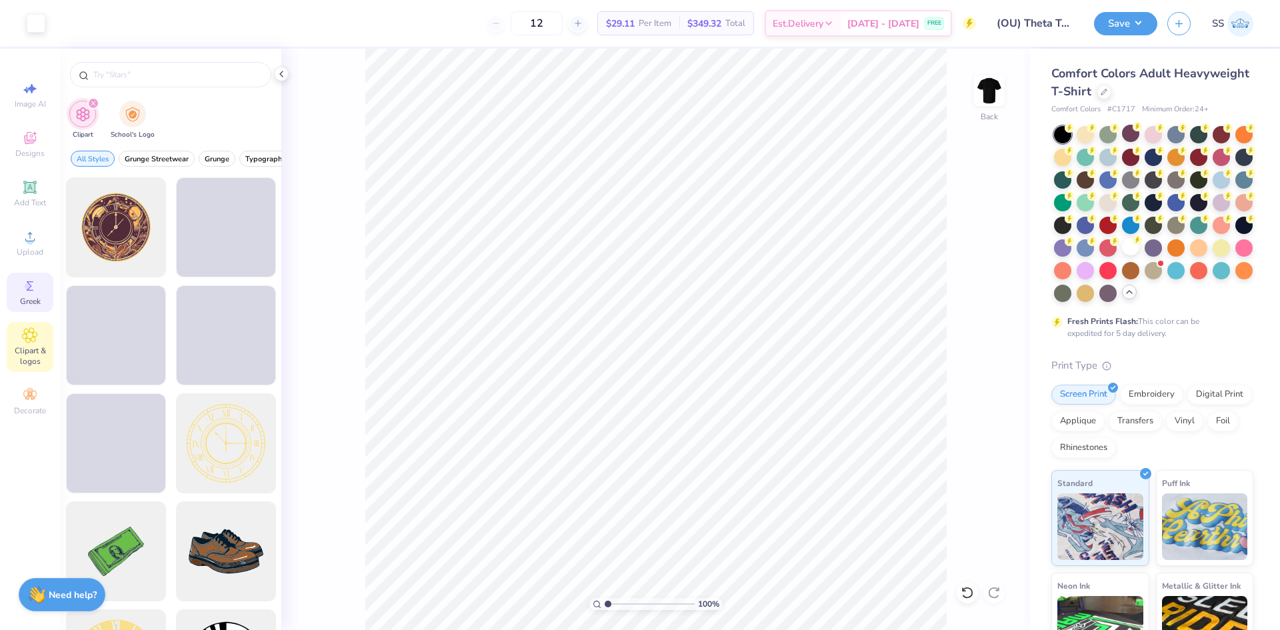
click at [27, 295] on div "Greek" at bounding box center [30, 292] width 47 height 39
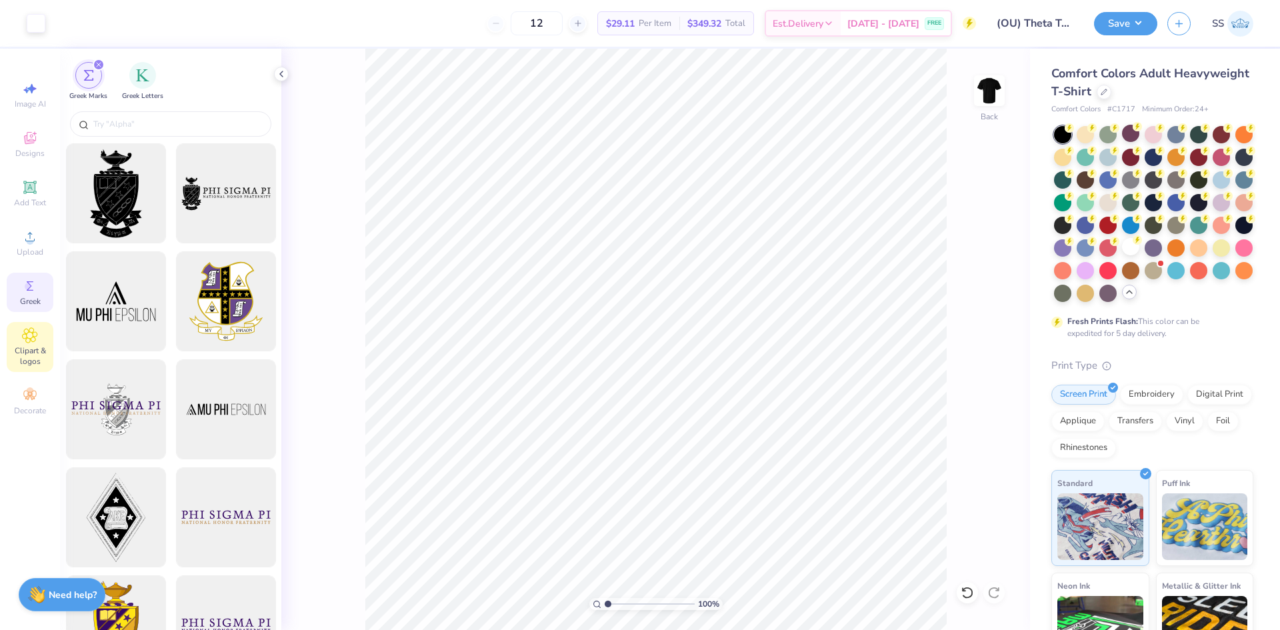
click at [29, 338] on icon at bounding box center [30, 335] width 7 height 7
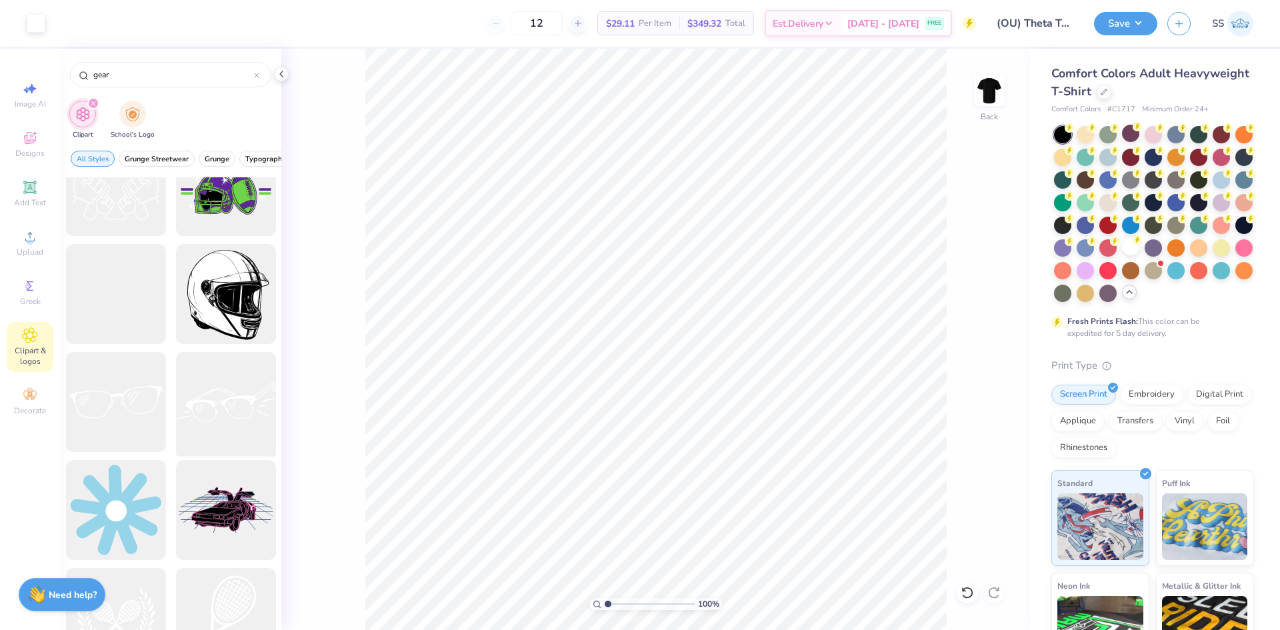
scroll to position [0, 0]
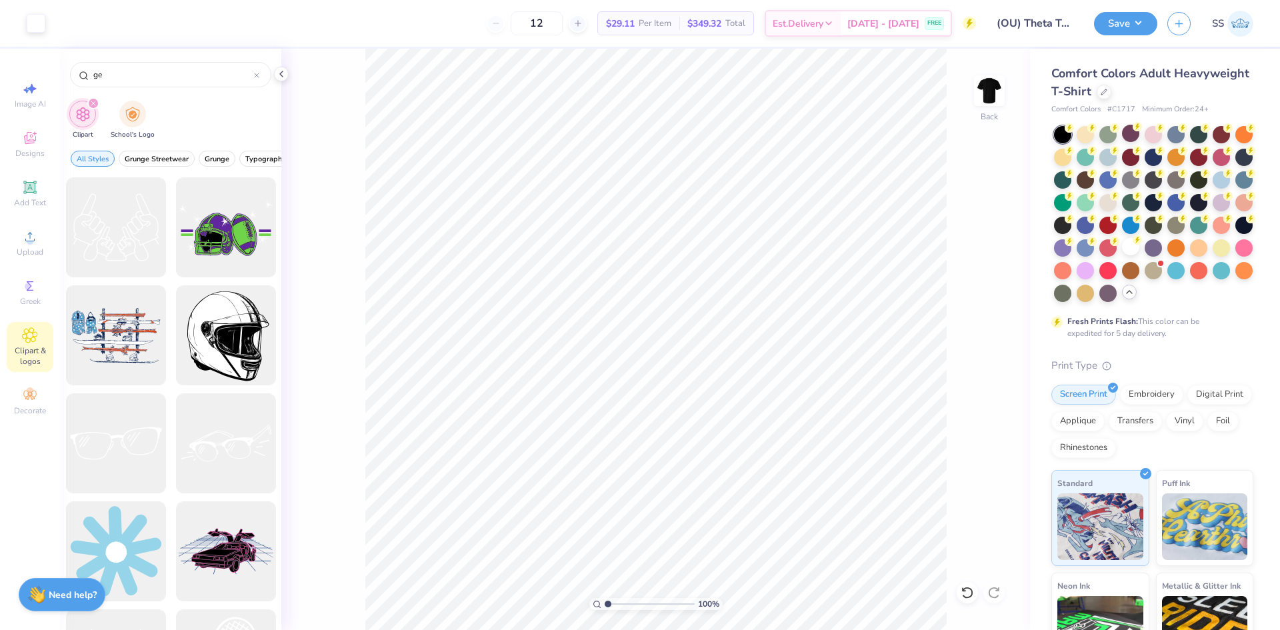
type input "g"
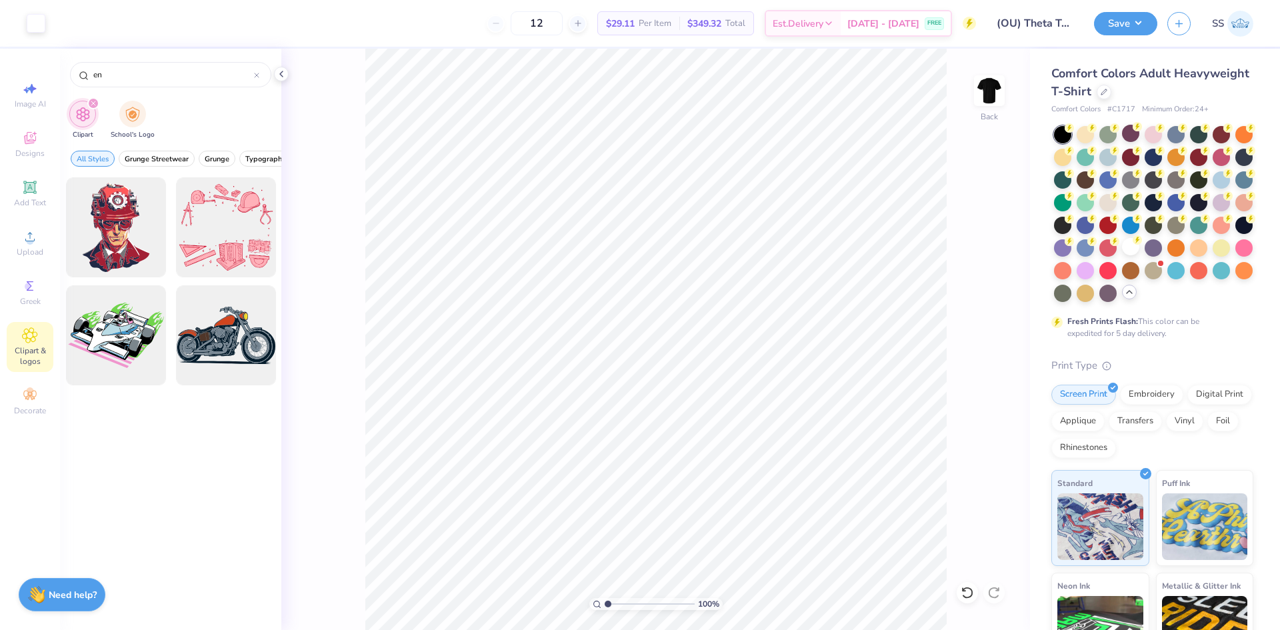
type input "e"
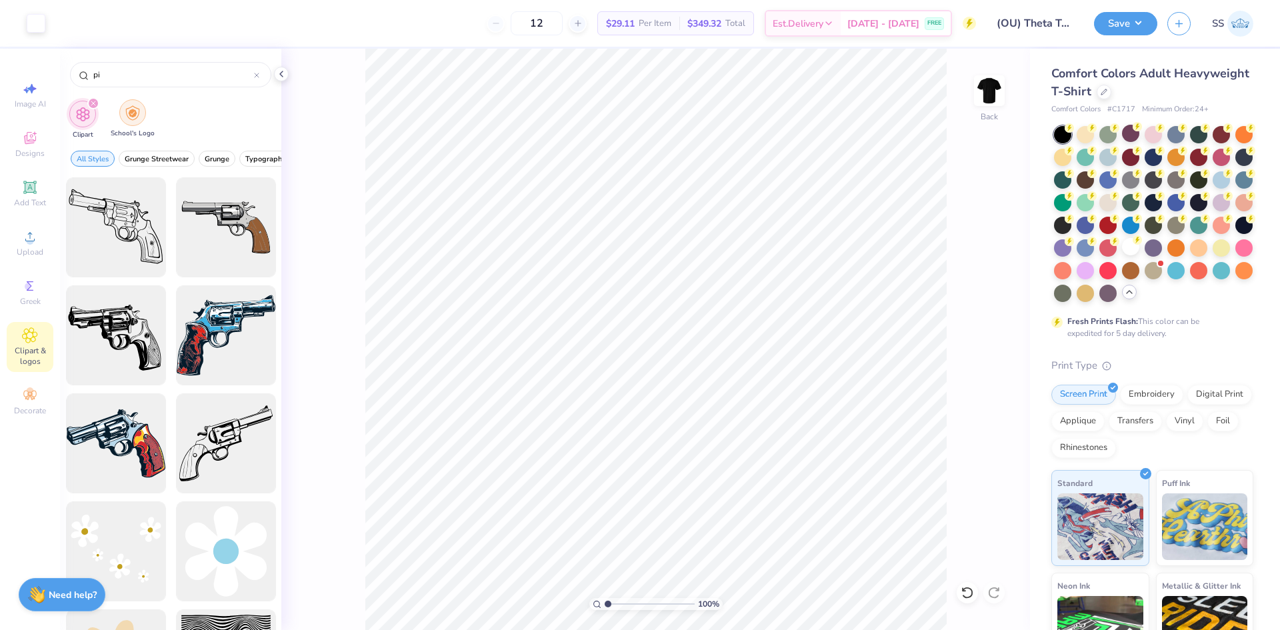
type input "p"
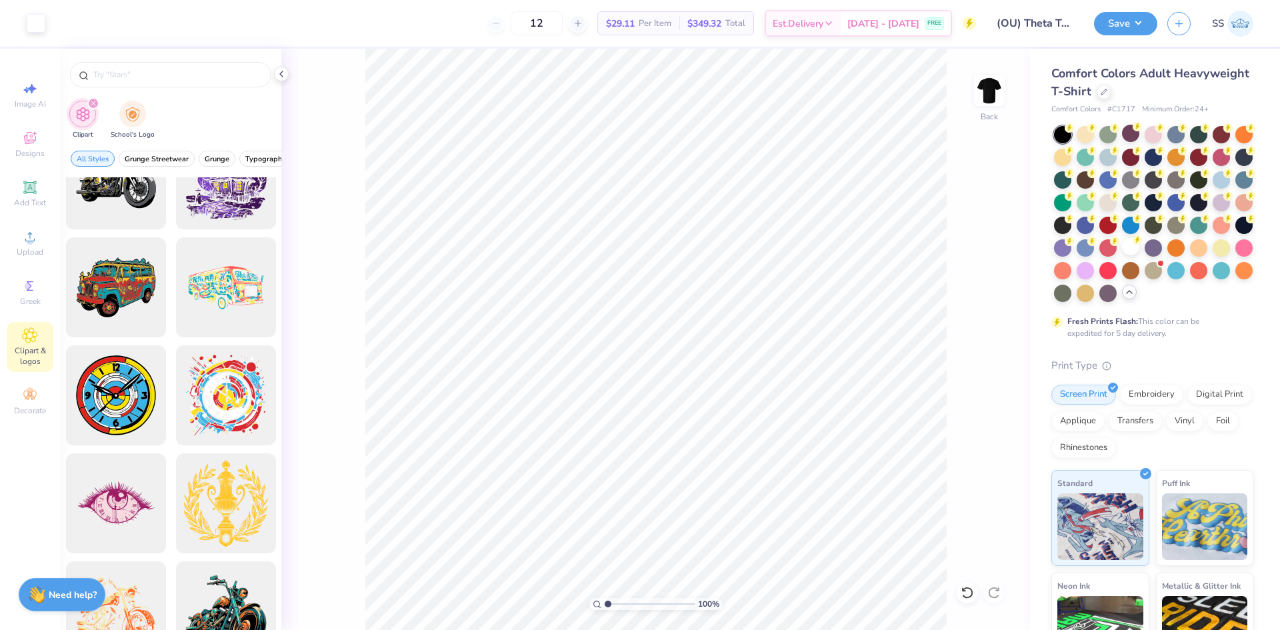
scroll to position [954, 0]
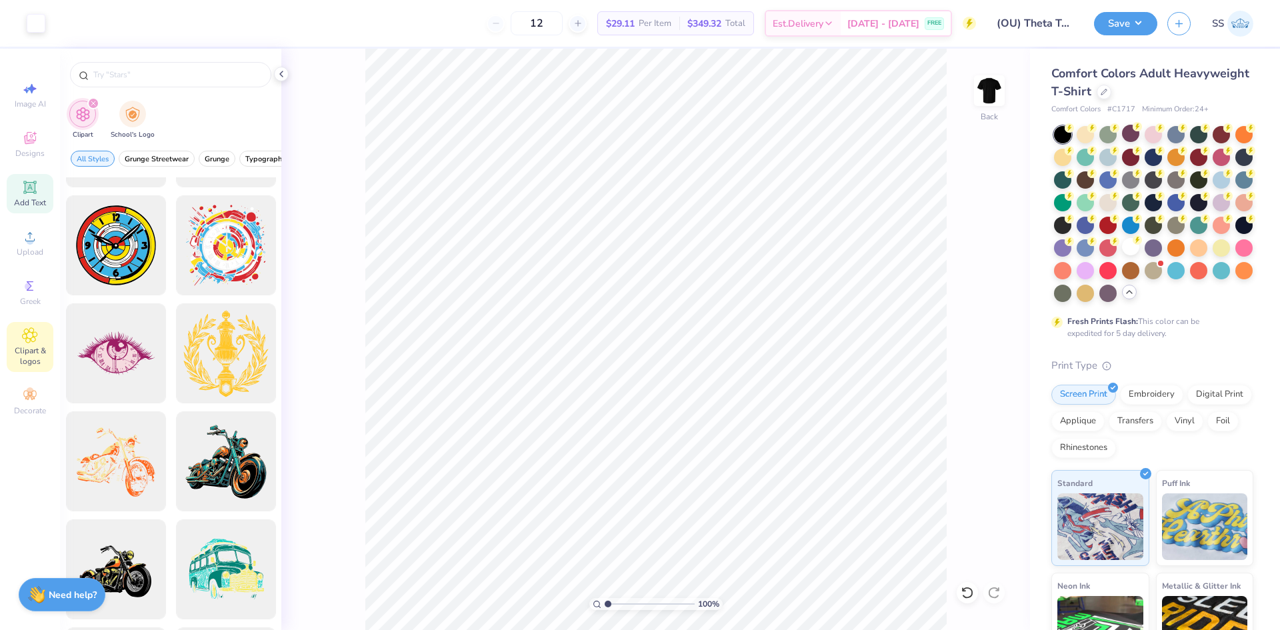
click at [29, 206] on span "Add Text" at bounding box center [30, 202] width 32 height 11
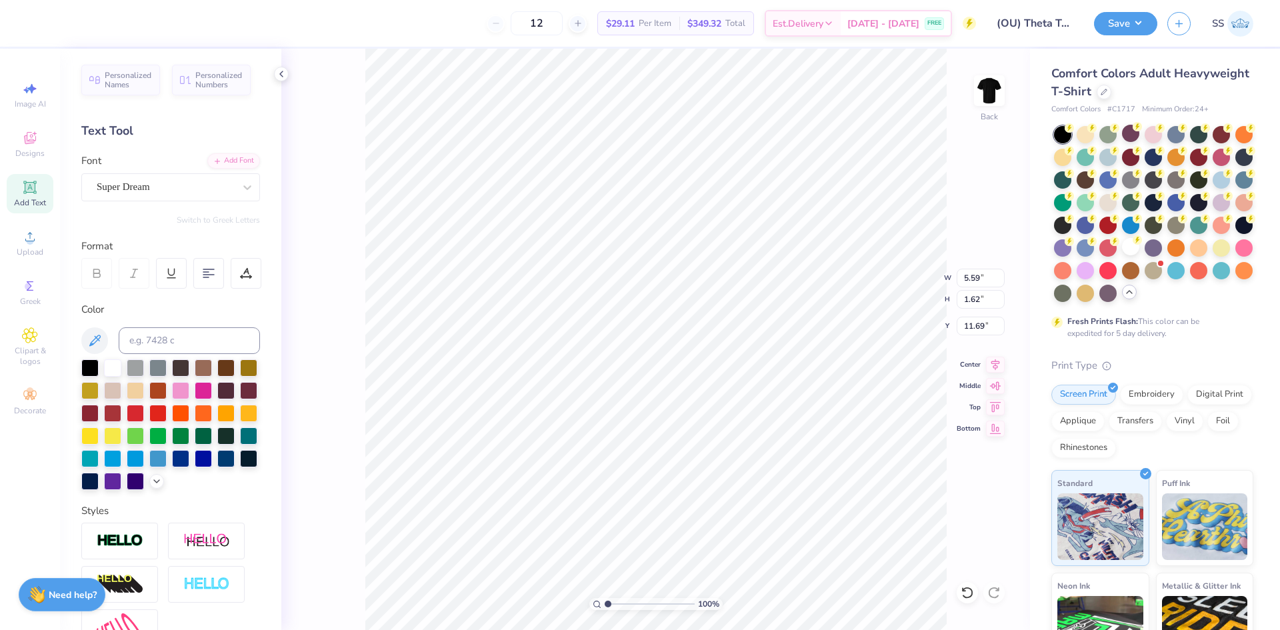
scroll to position [11, 5]
type textarea "Ohio University"
click at [177, 188] on div "Super Dream" at bounding box center [165, 187] width 140 height 21
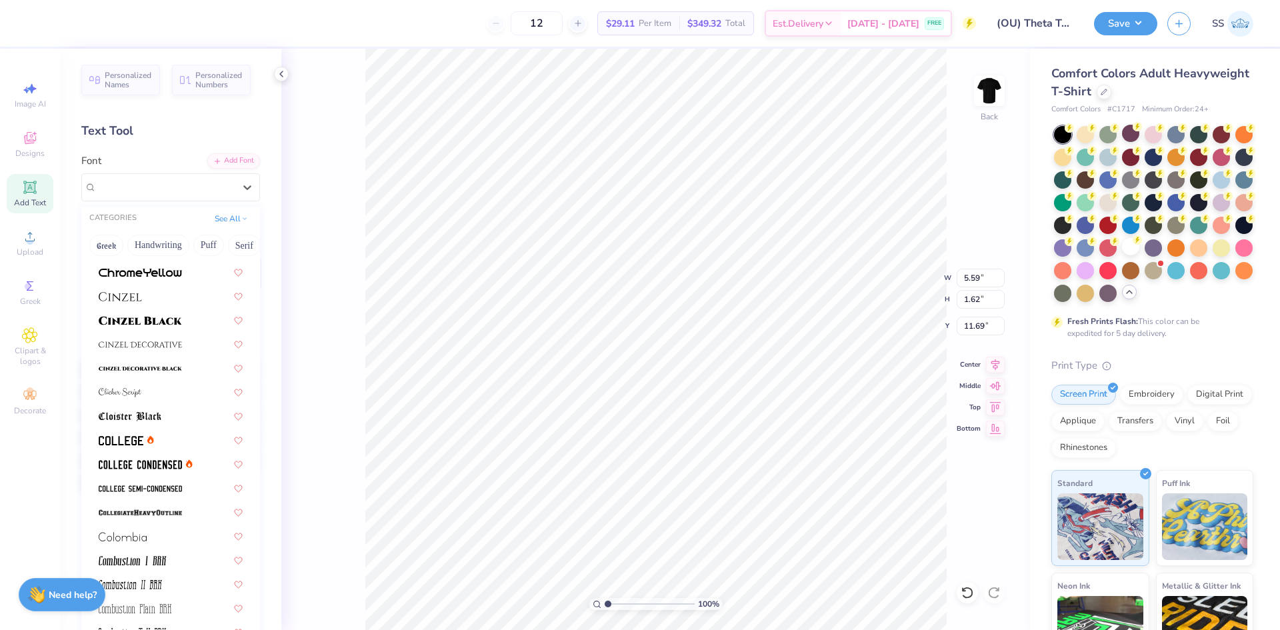
scroll to position [1567, 0]
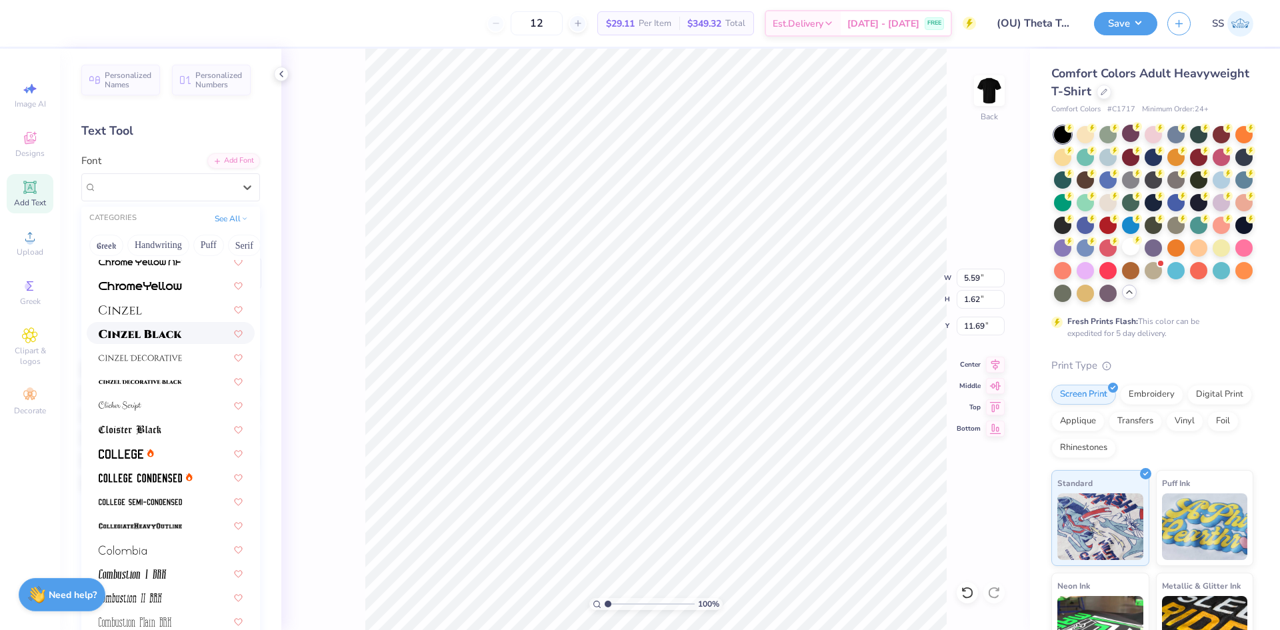
click at [177, 339] on span at bounding box center [140, 333] width 83 height 14
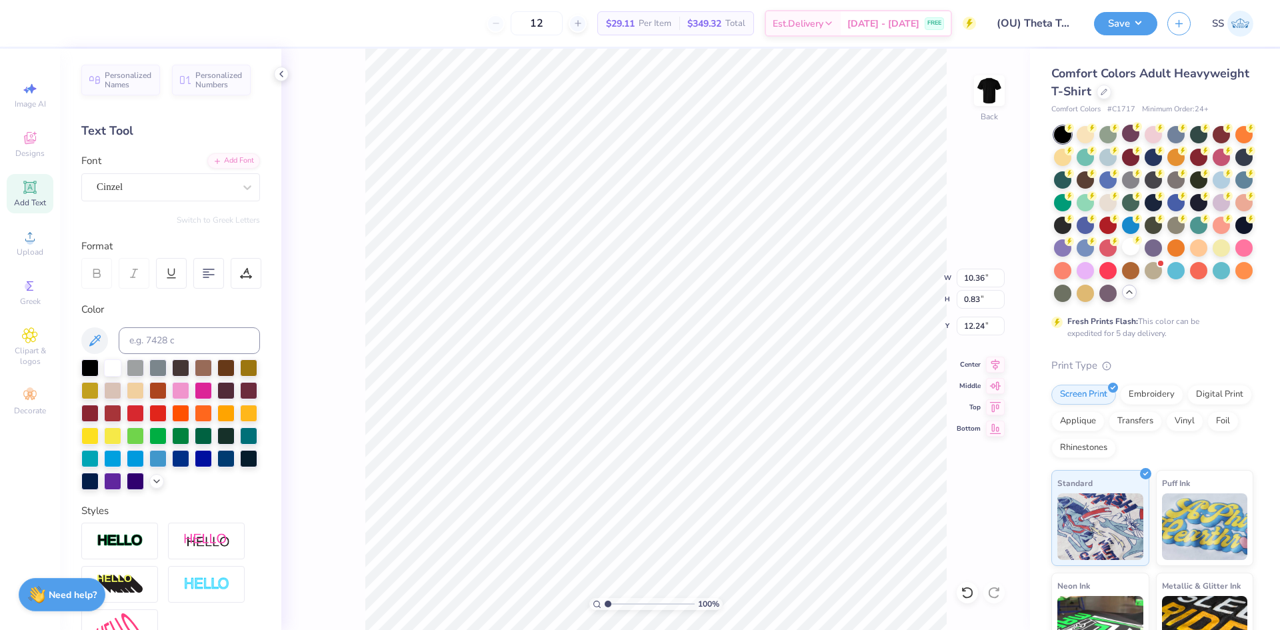
type input "10.36"
type input "0.83"
type input "9.55"
